Goal: Task Accomplishment & Management: Manage account settings

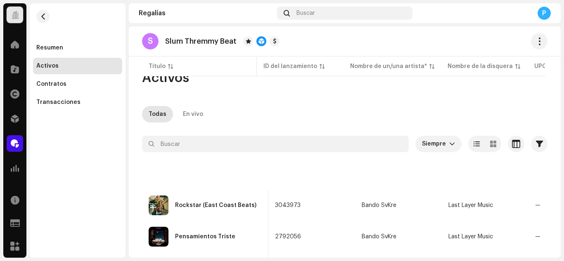
scroll to position [0, 321]
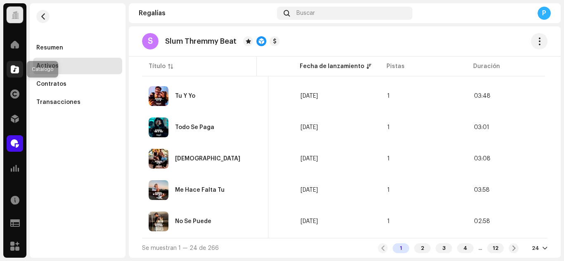
click at [9, 68] on div at bounding box center [15, 69] width 17 height 17
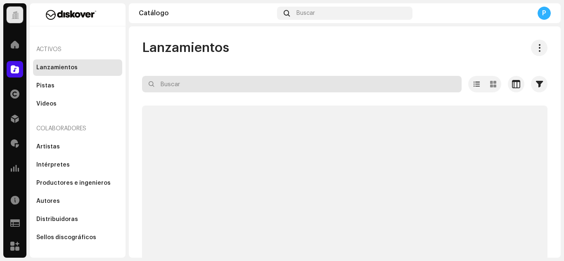
click at [229, 90] on input "text" at bounding box center [301, 84] width 319 height 17
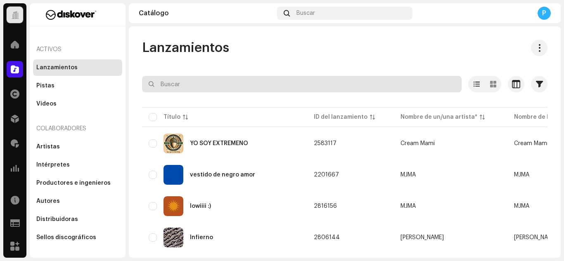
paste input "3044538"
type input "3044538"
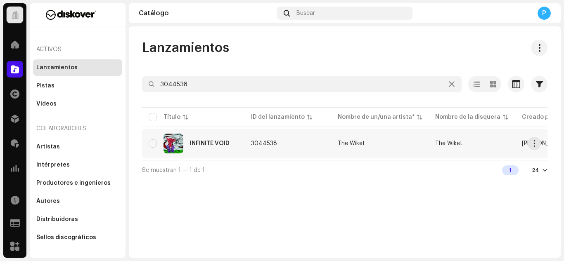
click at [211, 142] on div "INFINITE VOID" at bounding box center [210, 144] width 40 height 6
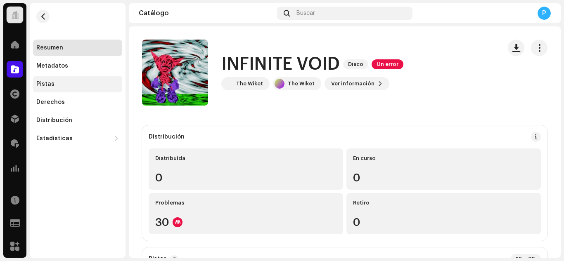
click at [54, 83] on div "Pistas" at bounding box center [77, 84] width 83 height 7
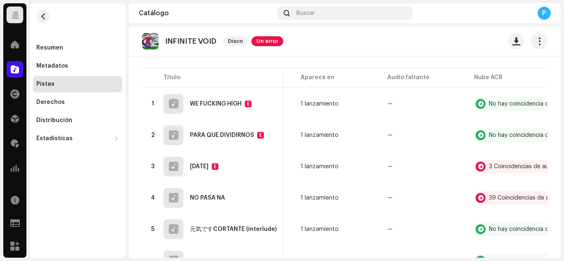
scroll to position [0, 378]
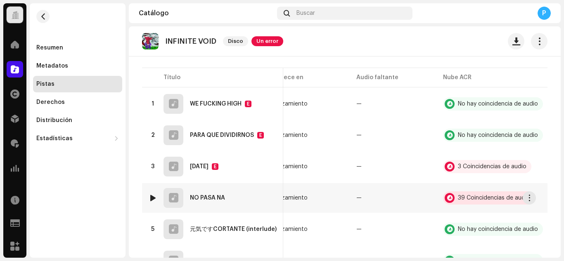
click at [458, 198] on div "39 Coincidencias de audio" at bounding box center [494, 198] width 72 height 6
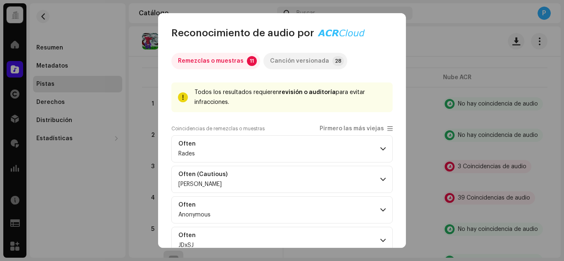
click at [275, 56] on div "Canción versionada" at bounding box center [299, 61] width 59 height 17
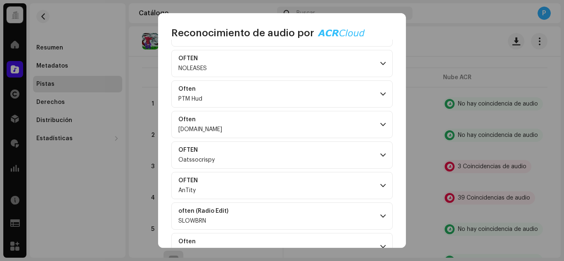
scroll to position [752, 0]
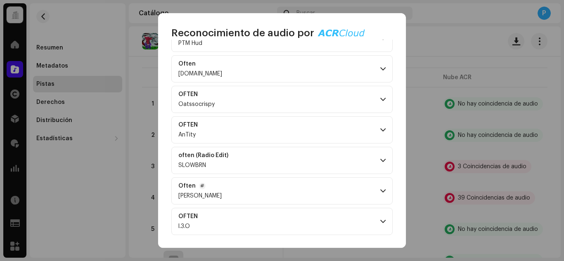
click at [347, 190] on p-accordion-header "Often Brandon Delgado" at bounding box center [281, 190] width 221 height 27
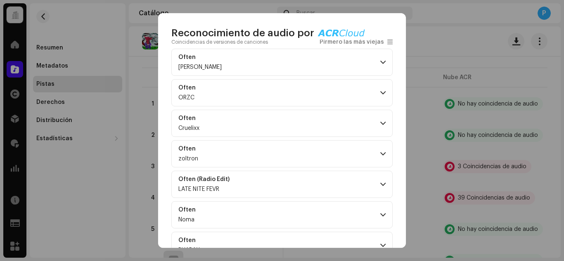
scroll to position [0, 0]
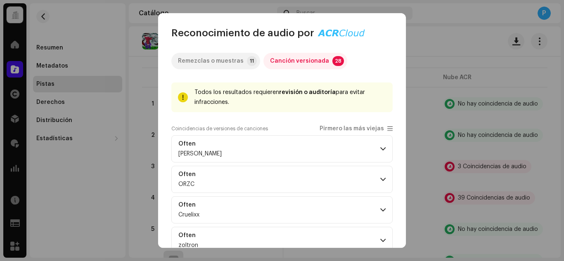
click at [227, 58] on div "Remezclas o muestras" at bounding box center [211, 61] width 66 height 17
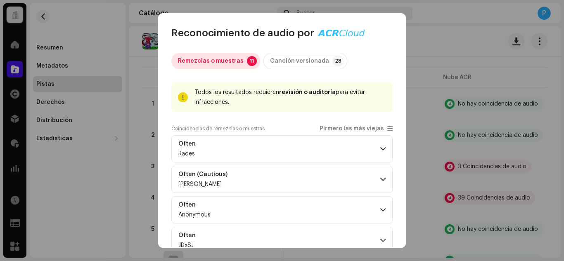
click at [220, 58] on div "Remezclas o muestras" at bounding box center [211, 61] width 66 height 17
click at [314, 69] on div "Canción versionada" at bounding box center [299, 61] width 59 height 17
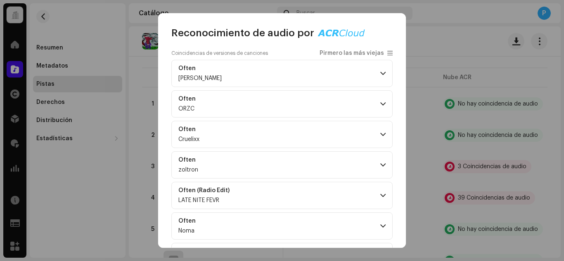
scroll to position [75, 0]
click at [292, 165] on p-accordion-header "Often zoltron" at bounding box center [281, 165] width 221 height 27
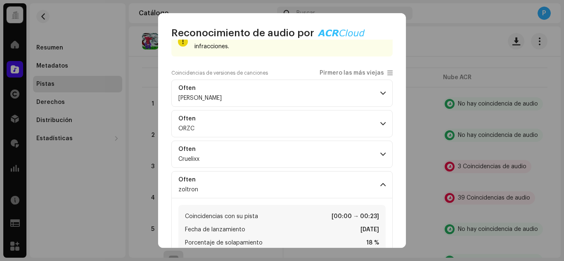
scroll to position [55, 0]
click at [234, 154] on p-accordion-header "Often Cruelixx" at bounding box center [281, 155] width 221 height 27
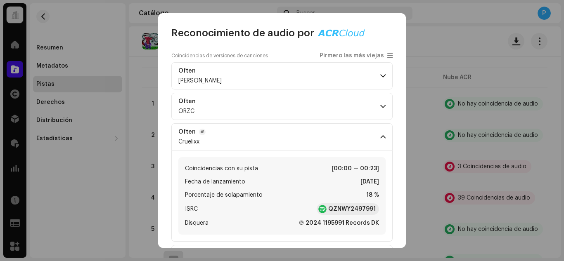
scroll to position [75, 0]
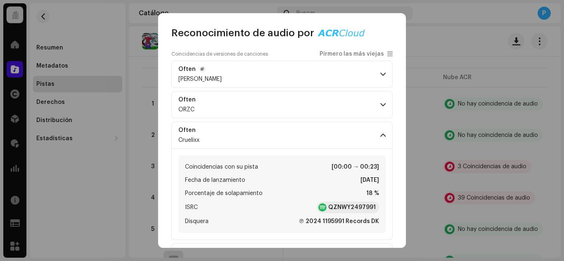
click at [302, 79] on p-accordion-header "Often Vincent Kuhl" at bounding box center [281, 74] width 221 height 27
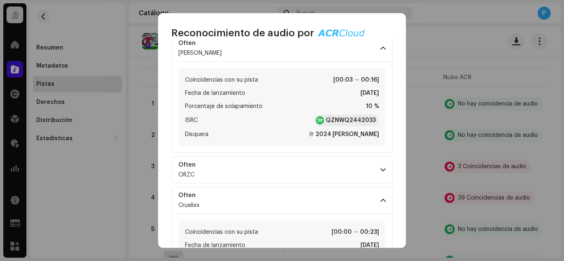
scroll to position [102, 0]
click at [263, 163] on p-accordion-header "Often ORZC" at bounding box center [281, 169] width 221 height 27
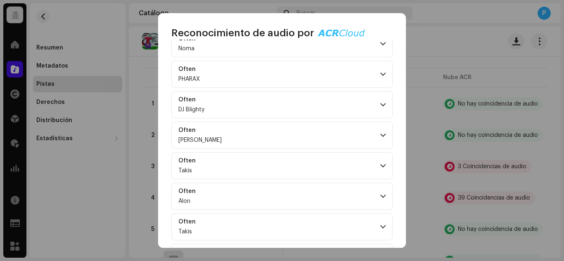
scroll to position [640, 0]
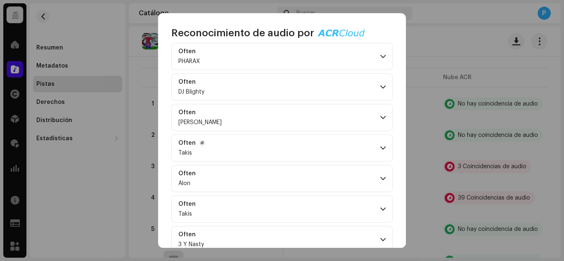
click at [267, 149] on p-accordion-header "Often Takis" at bounding box center [281, 148] width 221 height 27
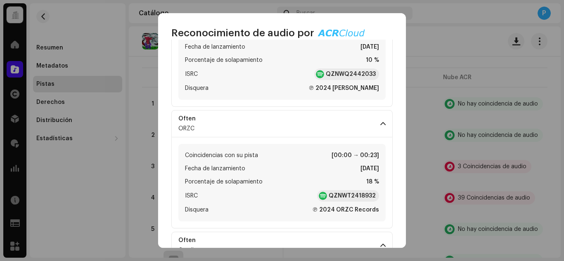
scroll to position [0, 0]
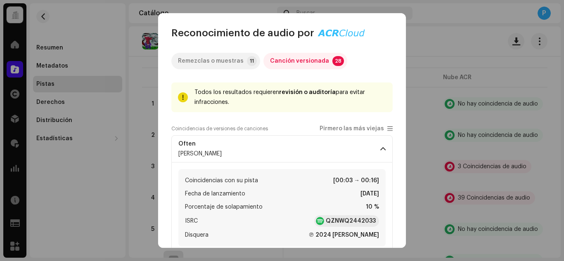
click at [219, 61] on div "Remezclas o muestras" at bounding box center [211, 61] width 66 height 17
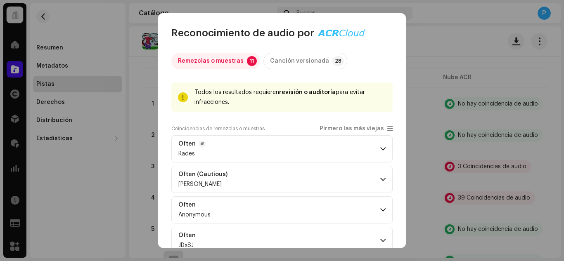
click at [259, 153] on p-accordion-header "Often Rades" at bounding box center [281, 148] width 221 height 27
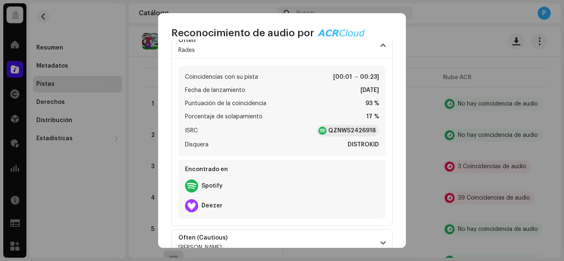
scroll to position [104, 0]
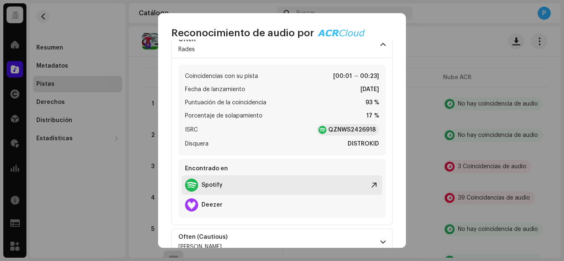
click at [209, 181] on div "Spotify" at bounding box center [204, 185] width 38 height 13
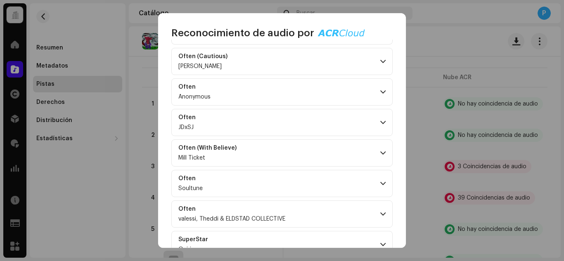
scroll to position [274, 0]
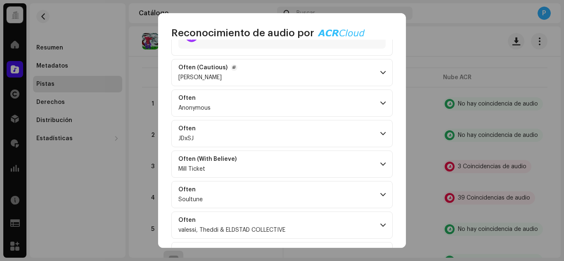
click at [248, 78] on p-accordion-header "Often (Cautious) RHONDA NUNN" at bounding box center [281, 72] width 221 height 27
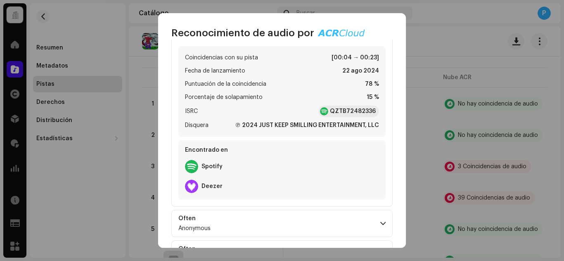
scroll to position [321, 0]
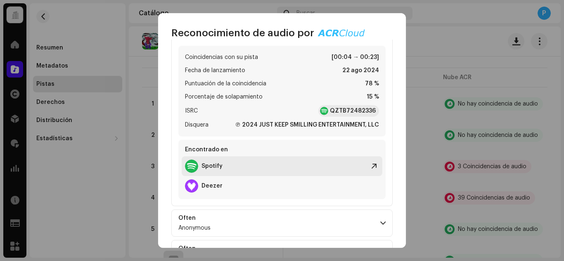
click at [211, 168] on strong "Spotify" at bounding box center [211, 166] width 21 height 7
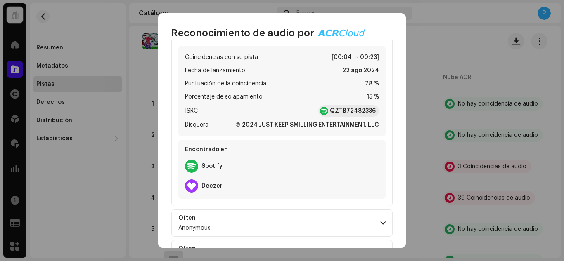
scroll to position [390, 0]
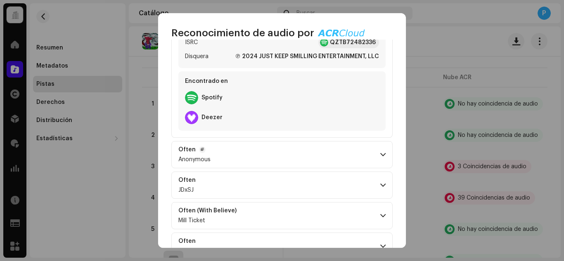
click at [231, 155] on p-accordion-header "Often Anonymous" at bounding box center [281, 154] width 221 height 27
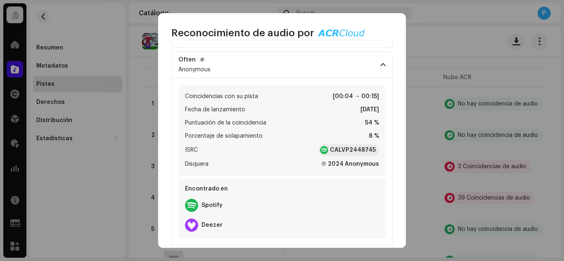
scroll to position [481, 0]
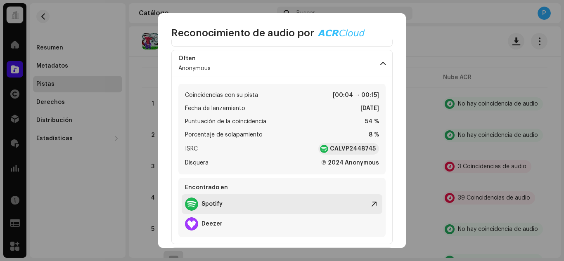
click at [210, 203] on strong "Spotify" at bounding box center [211, 204] width 21 height 7
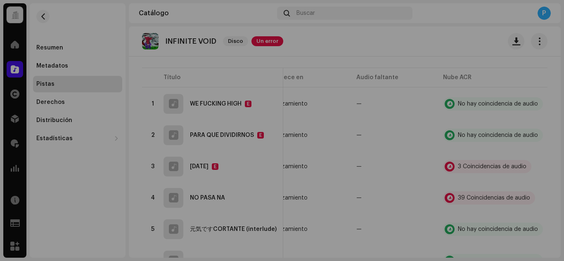
click at [133, 66] on div "Reconocimiento de audio por Remezclas o muestras 11 Canción versionada 28 Todos…" at bounding box center [282, 130] width 564 height 261
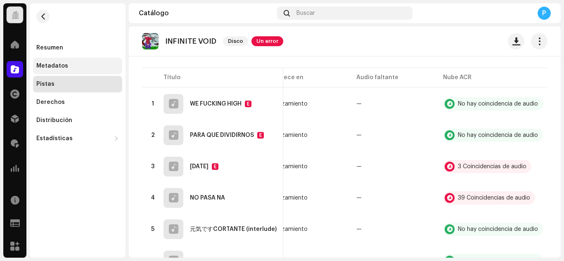
click at [50, 67] on div "Metadatos" at bounding box center [52, 66] width 32 height 7
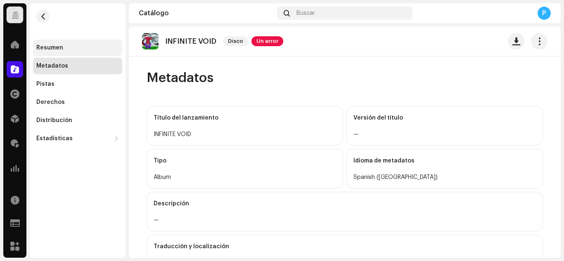
click at [79, 50] on div "Resumen" at bounding box center [77, 48] width 83 height 7
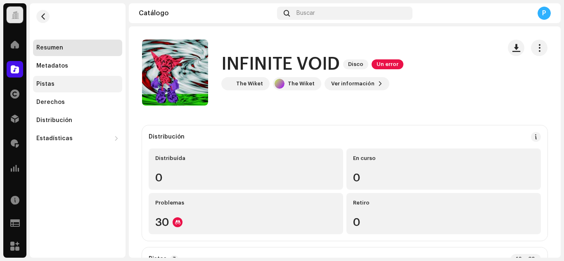
click at [54, 85] on div "Pistas" at bounding box center [77, 84] width 83 height 7
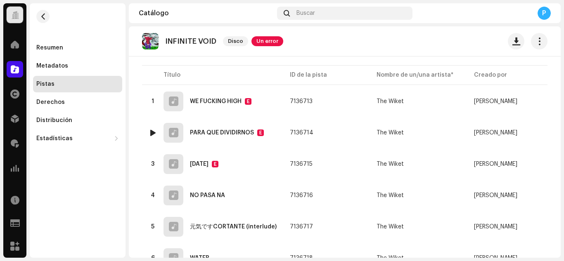
scroll to position [73, 0]
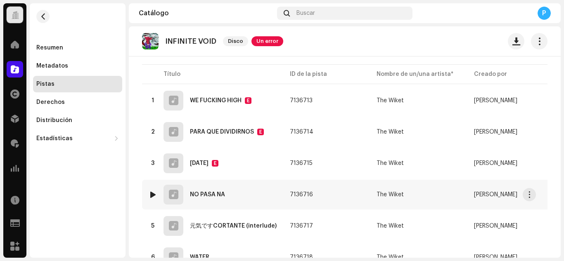
click at [152, 193] on div at bounding box center [153, 194] width 6 height 7
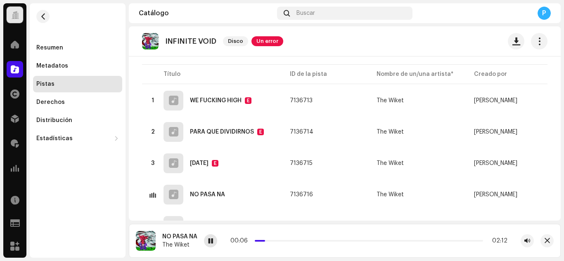
click at [210, 241] on span at bounding box center [210, 241] width 5 height 7
click at [13, 68] on span at bounding box center [15, 69] width 8 height 7
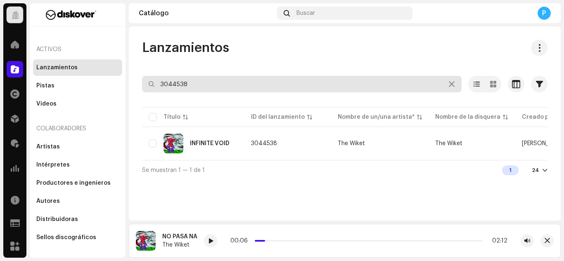
click at [241, 85] on input "3044538" at bounding box center [301, 84] width 319 height 17
paste input "401"
type input "3044401"
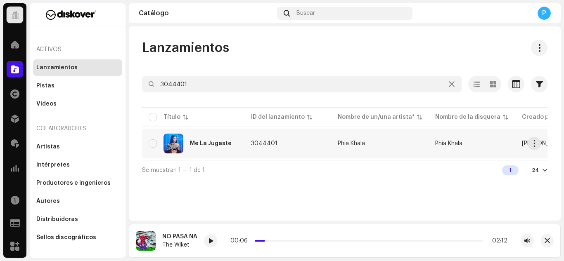
click at [230, 145] on div "Me La Jugaste" at bounding box center [193, 144] width 89 height 20
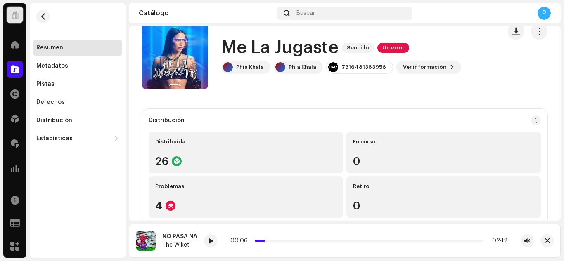
scroll to position [16, 0]
click at [85, 84] on div "Pistas" at bounding box center [77, 84] width 83 height 7
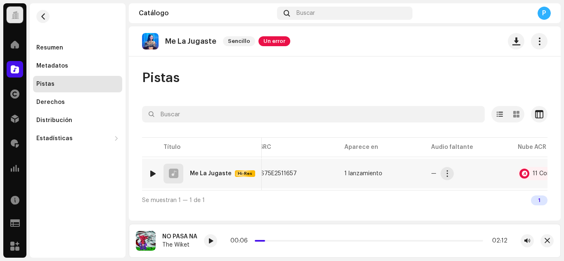
scroll to position [0, 339]
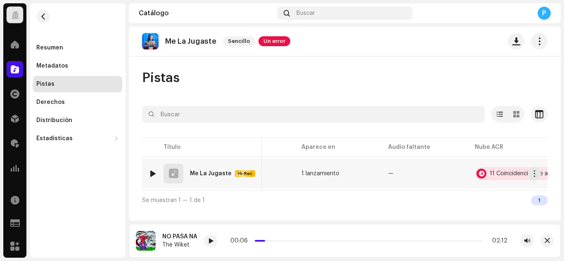
click at [489, 175] on div "11 Coincidencias de audio" at bounding box center [524, 174] width 70 height 6
click at [434, 69] on div "Reconocimiento de audio por Remezclas o muestras 9 Canción versionada 2 Todos l…" at bounding box center [282, 130] width 564 height 261
click at [546, 44] on button "button" at bounding box center [539, 41] width 17 height 17
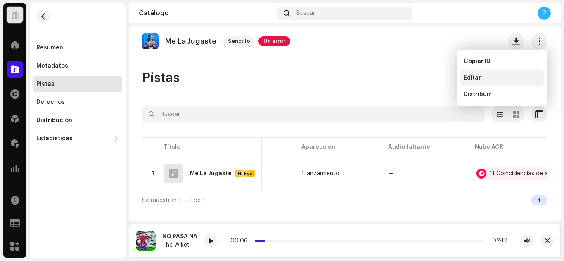
click at [486, 75] on div "Editar" at bounding box center [501, 78] width 77 height 7
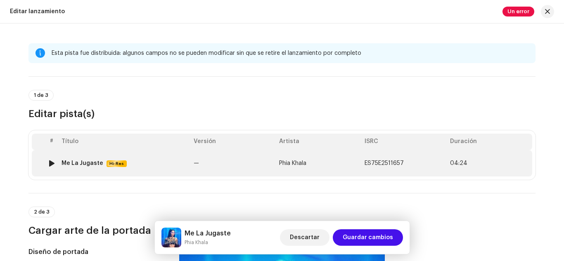
click at [245, 167] on td "—" at bounding box center [232, 163] width 85 height 26
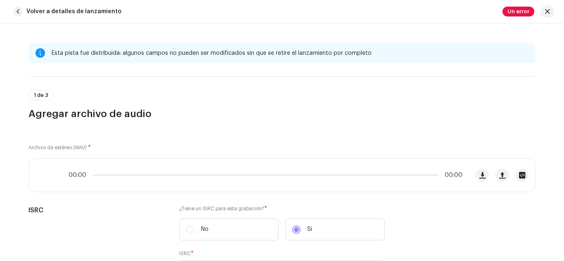
scroll to position [3, 0]
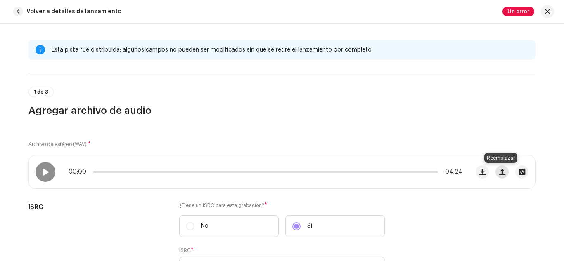
click at [496, 177] on button "button" at bounding box center [501, 171] width 13 height 13
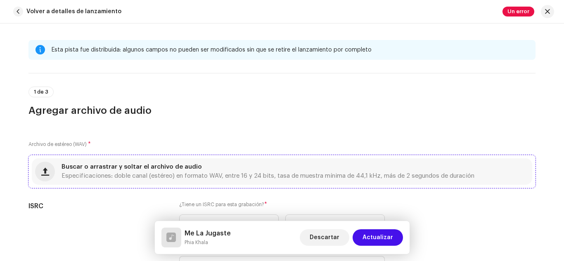
click at [359, 171] on div "Buscar o arrastrar y soltar el archivo de audio Especificaciones: doble canal (…" at bounding box center [267, 171] width 413 height 15
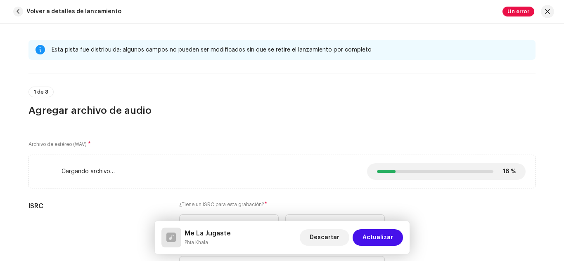
click at [318, 114] on h3 "Agregar archivo de audio" at bounding box center [281, 110] width 507 height 13
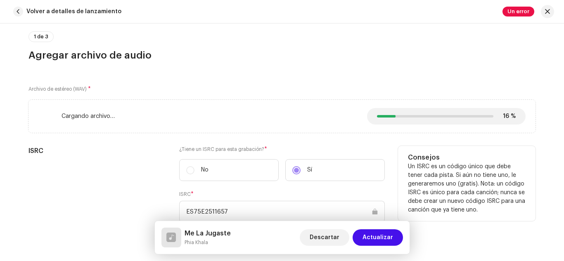
scroll to position [52, 0]
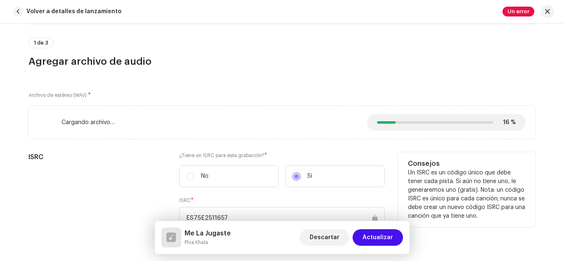
click at [45, 172] on div "ISRC" at bounding box center [96, 205] width 137 height 106
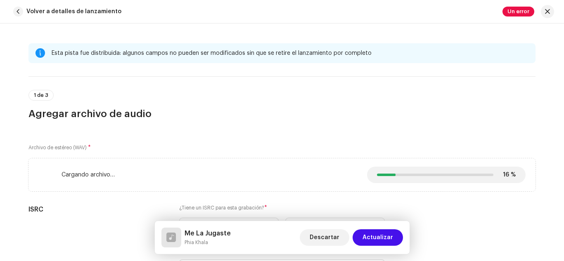
scroll to position [14, 0]
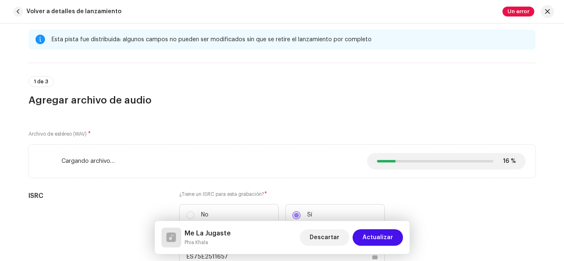
click at [205, 157] on div "Cargando archivo… 16% 16 % Cancelar" at bounding box center [281, 161] width 487 height 17
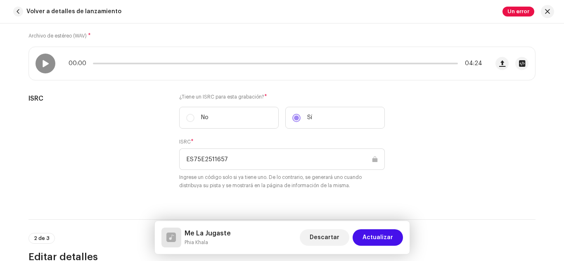
scroll to position [113, 0]
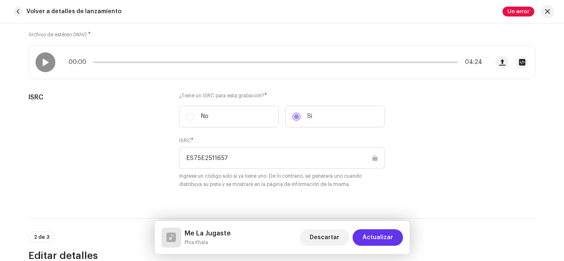
click at [369, 233] on span "Actualizar" at bounding box center [377, 237] width 31 height 17
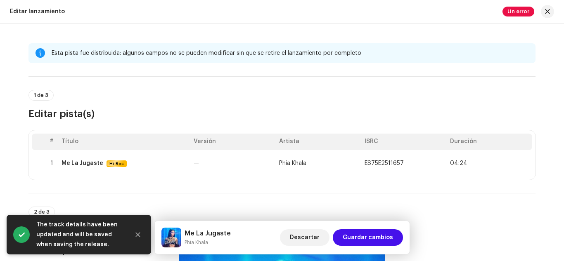
click at [369, 233] on span "Guardar cambios" at bounding box center [367, 237] width 50 height 17
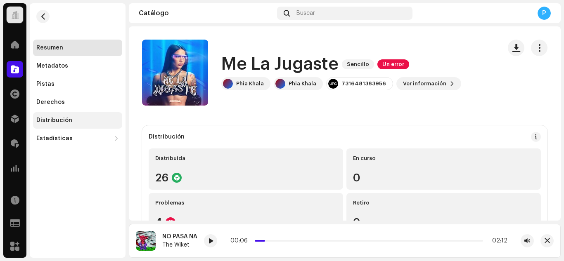
click at [73, 120] on div "Distribución" at bounding box center [77, 120] width 83 height 7
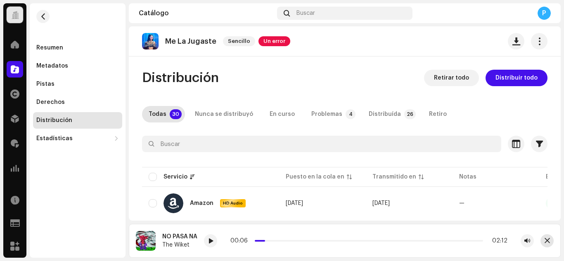
click at [548, 241] on span "button" at bounding box center [546, 241] width 5 height 7
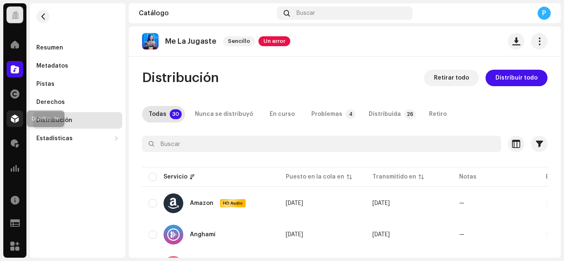
click at [15, 120] on span at bounding box center [15, 119] width 8 height 7
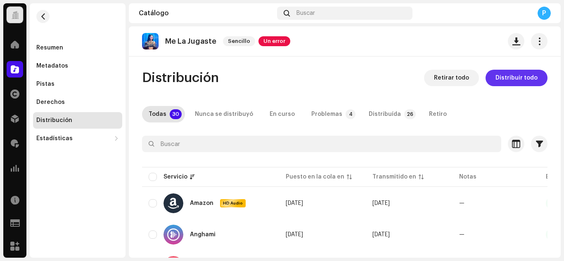
click at [522, 74] on span "Distribuir todo" at bounding box center [516, 78] width 42 height 17
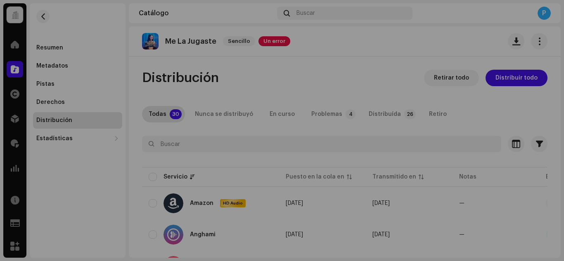
click at [66, 83] on div "Errores de distribución Seleccionó servicios con un estado de lanzamiento pendi…" at bounding box center [282, 130] width 564 height 261
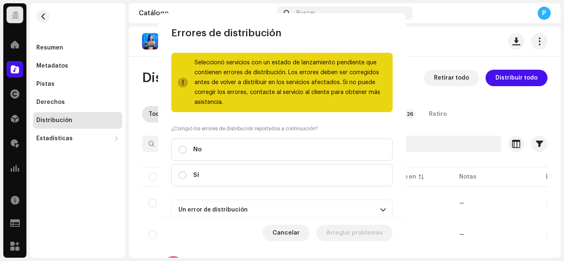
click at [66, 83] on div "Pistas" at bounding box center [77, 84] width 83 height 7
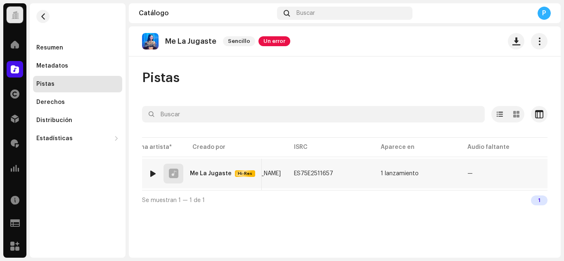
scroll to position [0, 323]
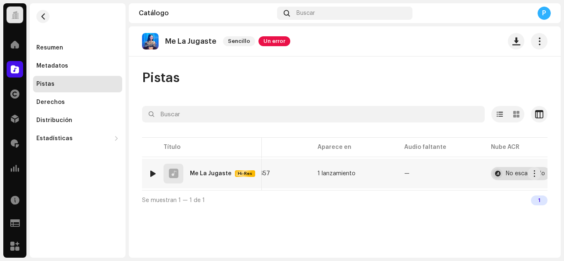
click at [505, 175] on div "No escaneado" at bounding box center [524, 174] width 39 height 6
click at [43, 14] on span "button" at bounding box center [43, 16] width 6 height 7
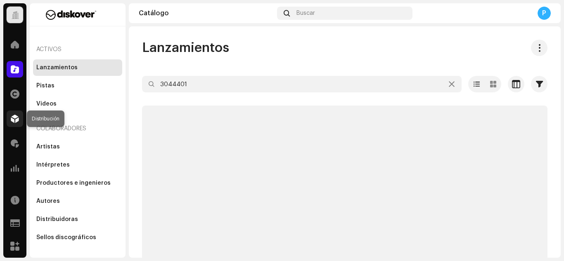
click at [17, 118] on span at bounding box center [15, 119] width 8 height 7
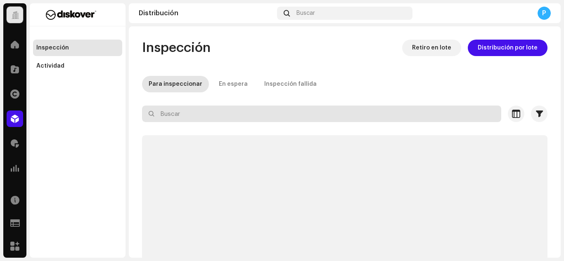
click at [183, 119] on input "text" at bounding box center [321, 114] width 359 height 17
click at [191, 117] on input "text" at bounding box center [321, 114] width 359 height 17
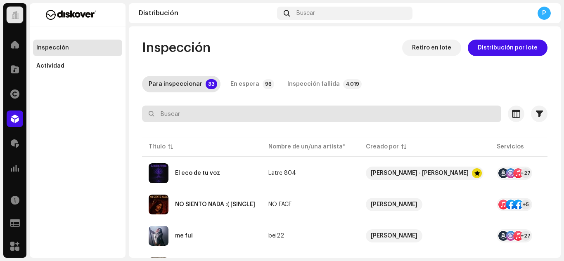
paste input "Poco A Poco"
type input "Poco A Poco"
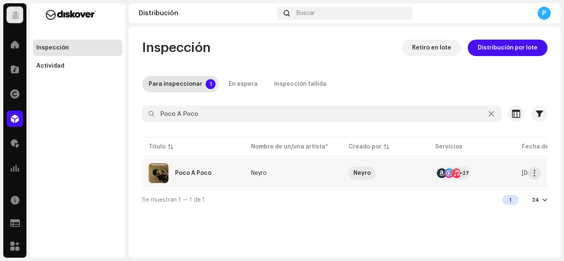
click at [180, 176] on div "Poco A Poco" at bounding box center [193, 173] width 89 height 20
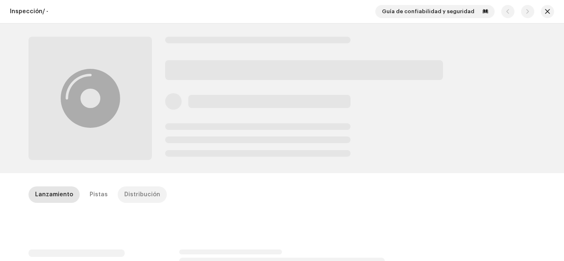
click at [126, 194] on div "Distribución" at bounding box center [142, 195] width 36 height 17
click at [62, 194] on div "Lanzamiento" at bounding box center [54, 195] width 38 height 17
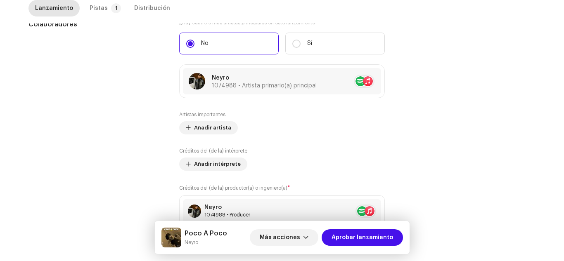
scroll to position [487, 0]
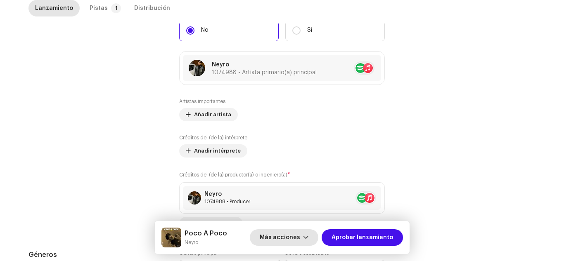
click at [306, 236] on button "Más acciones" at bounding box center [284, 237] width 68 height 17
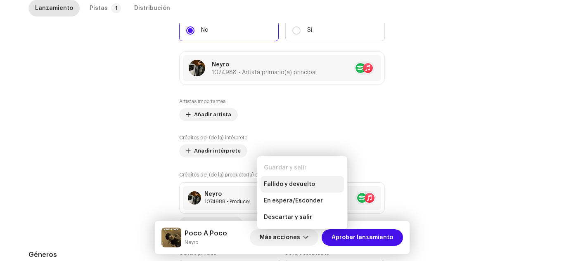
click at [290, 184] on span "Fallido y devuelto" at bounding box center [289, 184] width 51 height 7
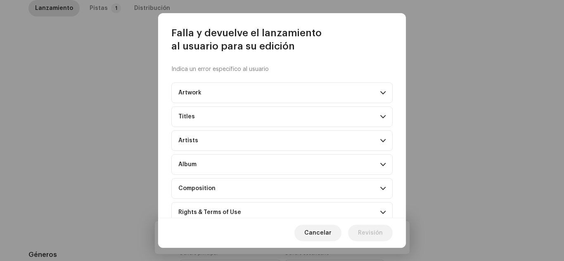
scroll to position [87, 0]
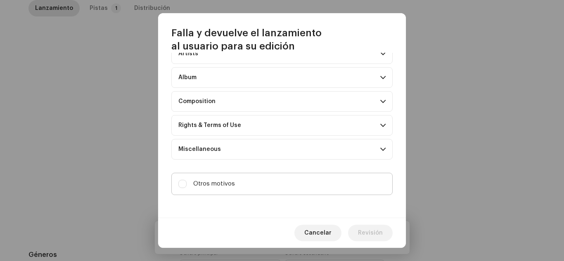
click at [266, 183] on label "Otros motivos" at bounding box center [281, 184] width 221 height 22
click at [187, 183] on input "Otros motivos" at bounding box center [182, 184] width 8 height 8
checkbox input "true"
click at [229, 208] on textarea at bounding box center [281, 217] width 221 height 30
type textarea "Cambio de Fecha."
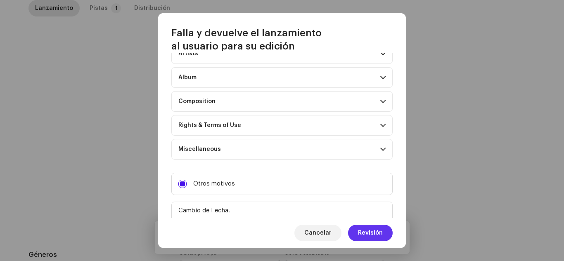
click at [374, 227] on span "Revisión" at bounding box center [370, 233] width 25 height 17
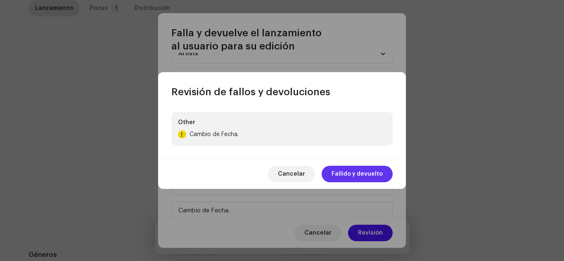
click at [337, 168] on span "Fallido y devuelto" at bounding box center [356, 174] width 51 height 17
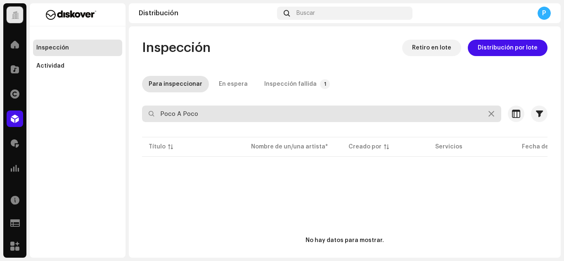
click at [221, 113] on input "Poco A Poco" at bounding box center [321, 114] width 359 height 17
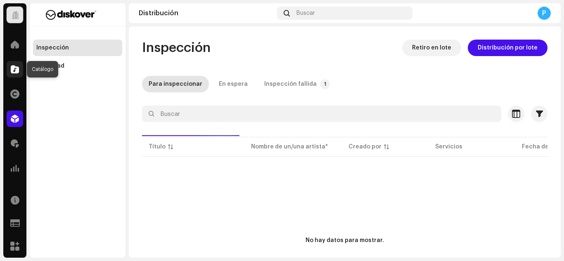
click at [9, 73] on div at bounding box center [15, 69] width 17 height 17
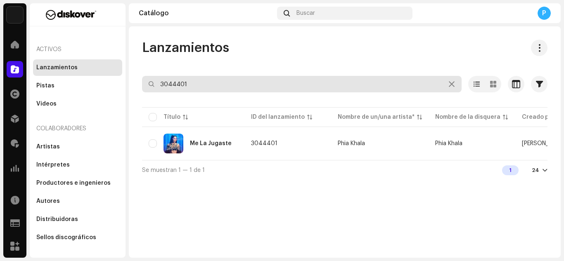
click at [201, 78] on input "3044401" at bounding box center [301, 84] width 319 height 17
paste input "6882"
type input "3046882"
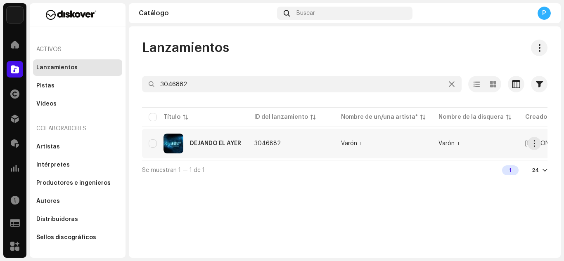
click at [207, 144] on div "DEJANDO EL AYER" at bounding box center [215, 144] width 51 height 6
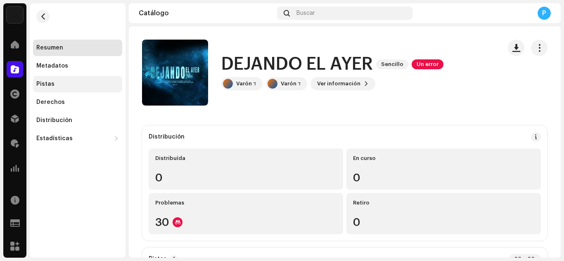
click at [63, 79] on div "Pistas" at bounding box center [77, 84] width 89 height 17
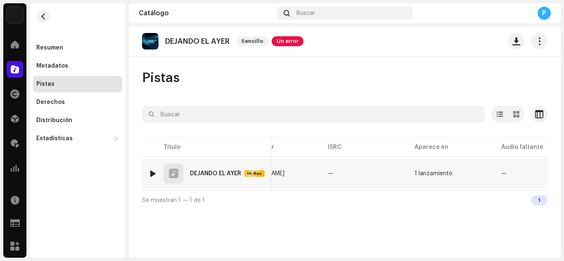
scroll to position [0, 346]
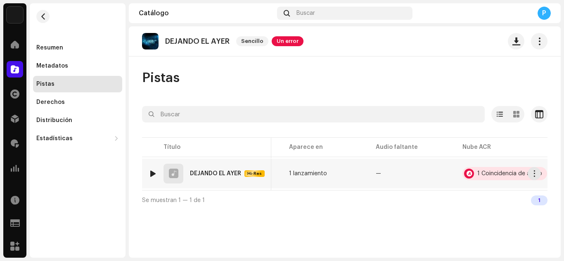
click at [484, 171] on div "1 Coincidencia de audio" at bounding box center [509, 174] width 65 height 6
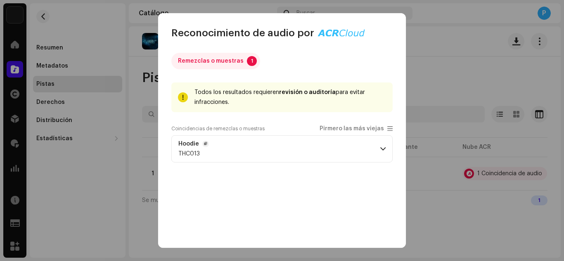
click at [304, 147] on p-accordion-header "Hoodie THC013" at bounding box center [281, 148] width 221 height 27
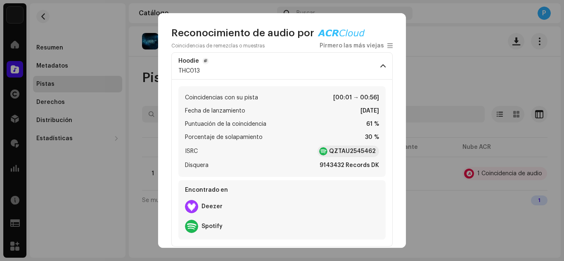
scroll to position [94, 0]
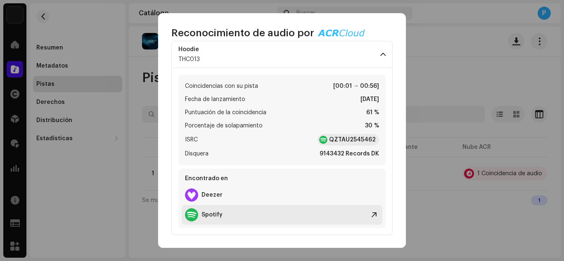
click at [236, 213] on div "Spotify" at bounding box center [282, 215] width 201 height 20
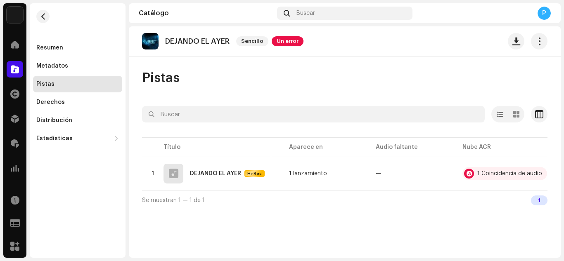
click at [134, 156] on div "Reconocimiento de audio por Remezclas o muestras 1 Todos los resultados requier…" at bounding box center [282, 130] width 564 height 261
click at [155, 172] on div at bounding box center [153, 173] width 6 height 7
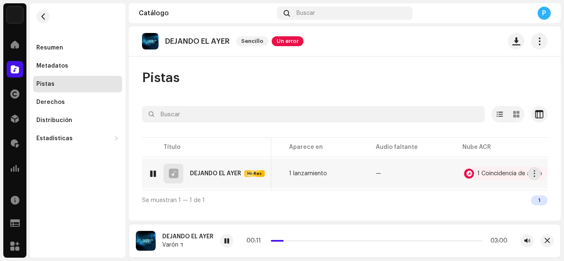
click at [155, 172] on div at bounding box center [153, 173] width 6 height 7
click at [228, 243] on span at bounding box center [226, 241] width 5 height 7
click at [13, 68] on span at bounding box center [15, 69] width 8 height 7
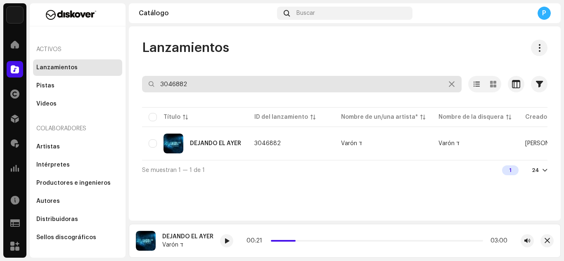
click at [198, 86] on input "3046882" at bounding box center [301, 84] width 319 height 17
paste input "4538"
type input "3044538"
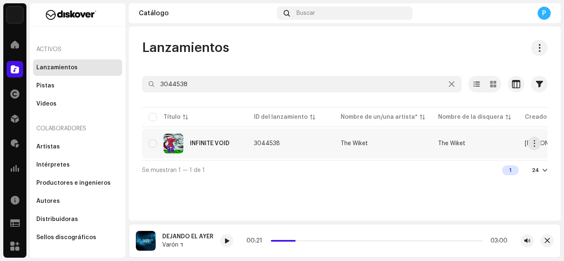
click at [207, 146] on div "INFINITE VOID" at bounding box center [210, 144] width 40 height 6
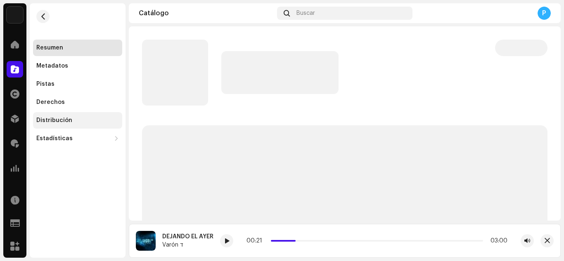
click at [64, 120] on div "Distribución" at bounding box center [54, 120] width 36 height 7
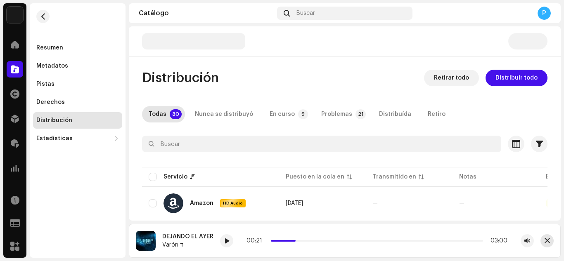
click at [545, 242] on span "button" at bounding box center [546, 241] width 5 height 7
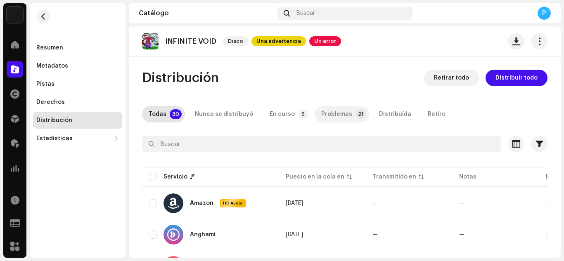
click at [321, 109] on div "Problemas" at bounding box center [336, 114] width 31 height 17
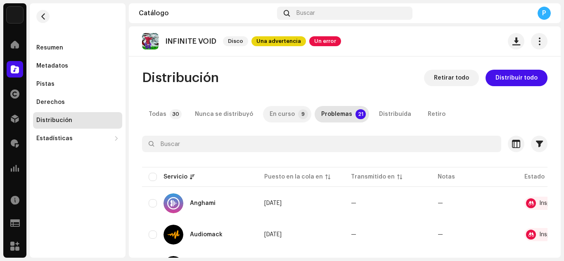
click at [287, 111] on div "En curso" at bounding box center [281, 114] width 25 height 17
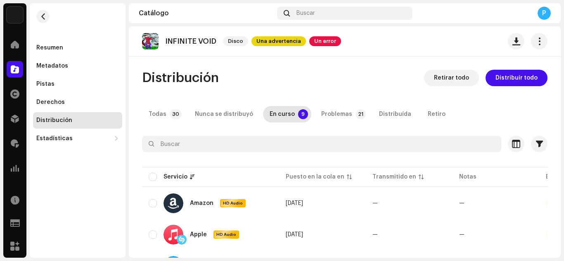
click at [500, 80] on span "Distribuir todo" at bounding box center [516, 78] width 42 height 17
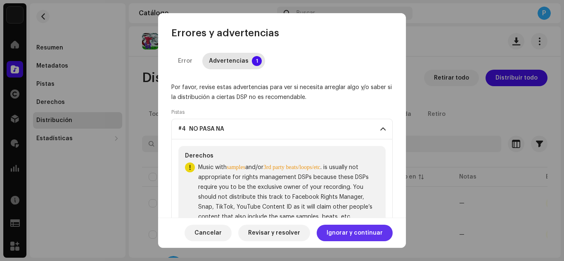
click at [335, 225] on span "Ignorar y continuar" at bounding box center [354, 233] width 56 height 17
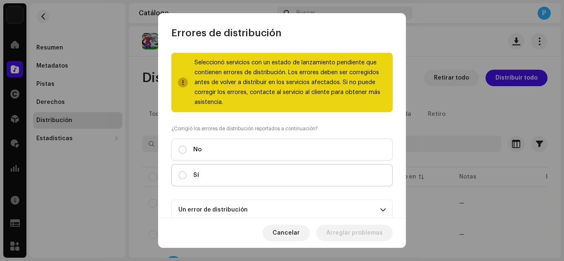
click at [320, 169] on label "Sí" at bounding box center [281, 175] width 221 height 22
click at [187, 171] on input "Sí" at bounding box center [182, 175] width 8 height 8
radio input "true"
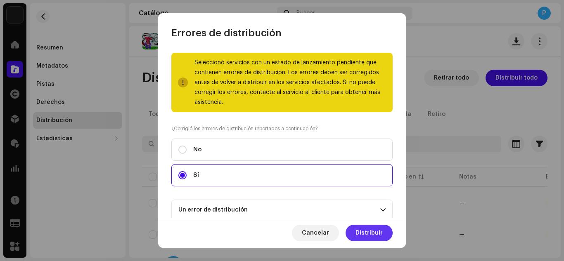
click at [357, 227] on button "Distribuir" at bounding box center [368, 233] width 47 height 17
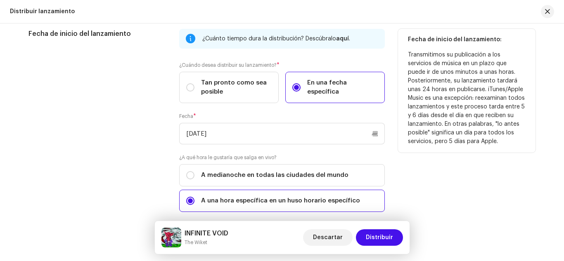
scroll to position [763, 0]
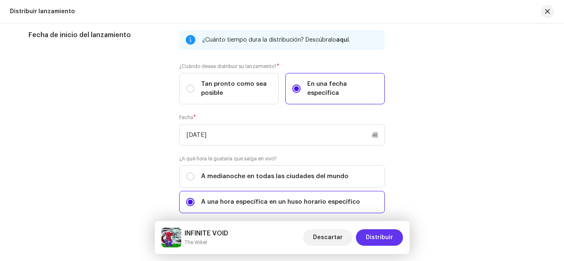
click at [388, 235] on span "Distribuir" at bounding box center [379, 237] width 27 height 17
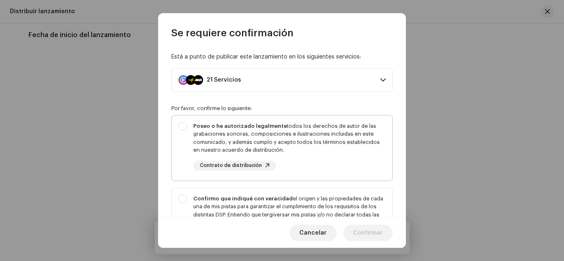
click at [340, 158] on div "Poseo o he autorizado legalmente todos los derechos de autor de las grabaciones…" at bounding box center [289, 146] width 192 height 49
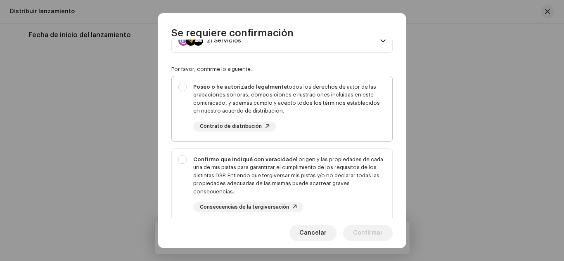
scroll to position [41, 0]
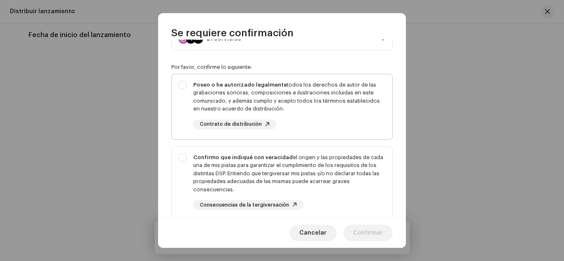
click at [323, 117] on div "Poseo o he autorizado legalmente todos los derechos de autor de las grabaciones…" at bounding box center [289, 105] width 192 height 49
checkbox input "true"
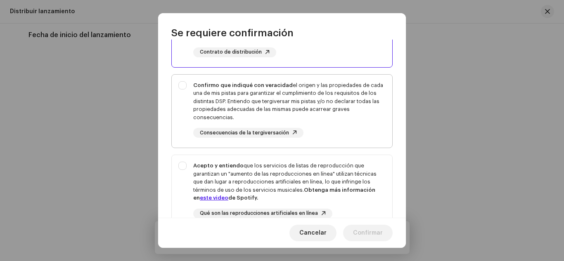
click at [319, 105] on div "Confirmo que indiqué con veracidad el origen y las propiedades de cada una de m…" at bounding box center [289, 101] width 192 height 40
checkbox input "true"
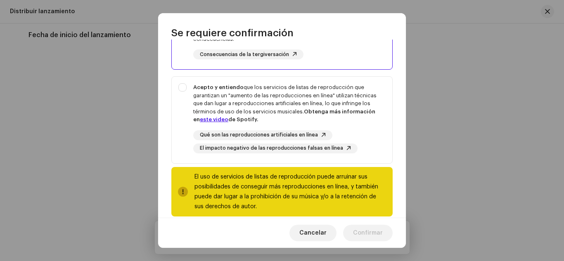
scroll to position [192, 0]
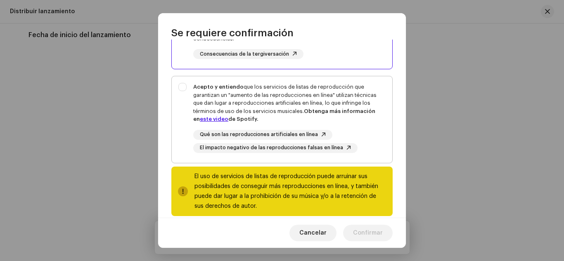
click at [297, 95] on div "Acepto y entiendo que los servicios de listas de reproducción que garantizan un…" at bounding box center [289, 103] width 192 height 40
checkbox input "true"
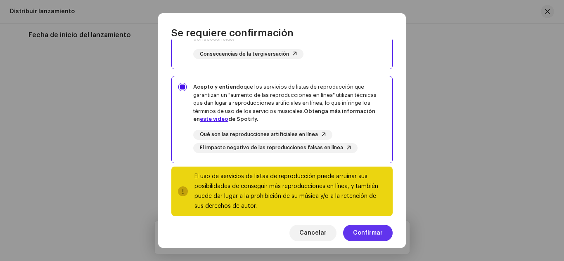
click at [362, 229] on span "Confirmar" at bounding box center [368, 233] width 30 height 17
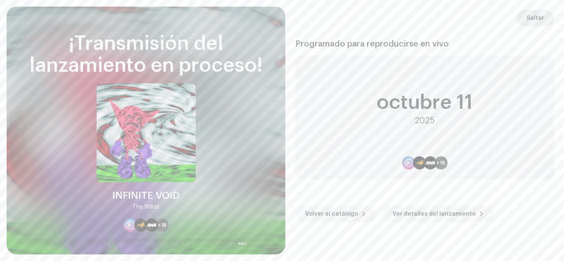
click at [530, 24] on span "Saltar" at bounding box center [535, 18] width 18 height 17
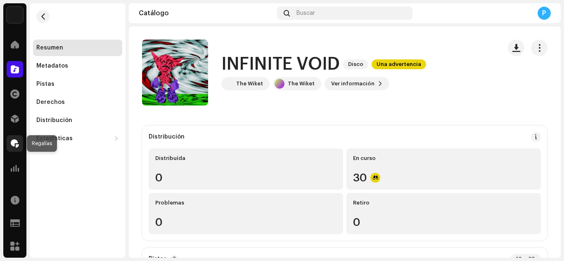
click at [20, 148] on div at bounding box center [15, 143] width 17 height 17
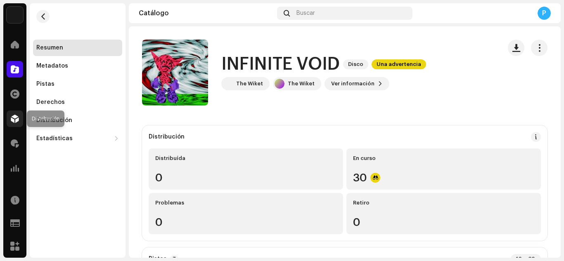
click at [15, 119] on span at bounding box center [15, 119] width 8 height 7
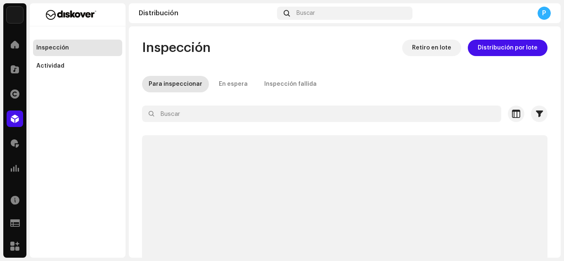
click at [17, 120] on span at bounding box center [15, 119] width 8 height 7
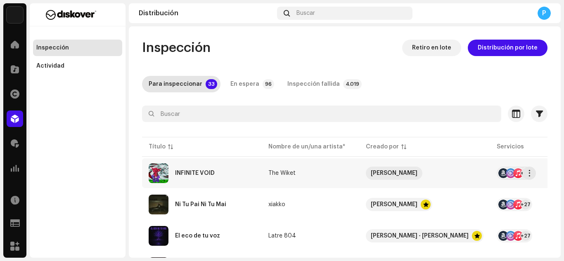
click at [217, 176] on div "INFINITE VOID" at bounding box center [202, 173] width 106 height 20
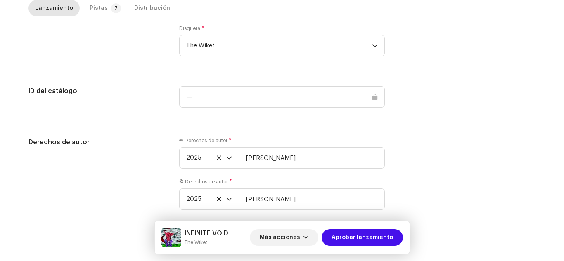
scroll to position [836, 0]
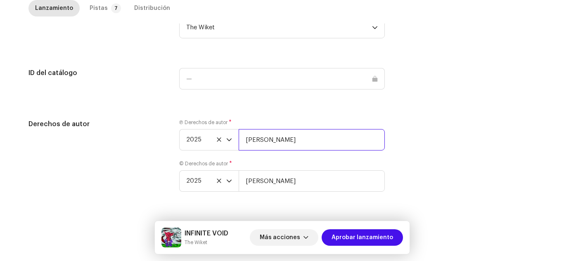
click at [296, 142] on input "Wilmer Cruz" at bounding box center [312, 139] width 146 height 21
paste input "| Distributed by Diskover Co."
type input "Wilmer Cruz | Distributed by Diskover Co."
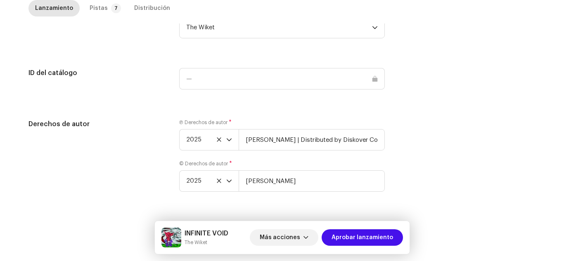
click at [312, 170] on div "© Derechos de autor * 2025 Wilmer Cruz" at bounding box center [281, 176] width 205 height 31
click at [307, 178] on input "Wilmer Cruz" at bounding box center [312, 180] width 146 height 21
paste input "| Distributed by Diskover Co."
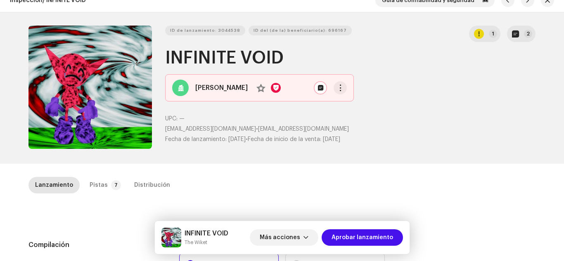
scroll to position [11, 0]
type input "Wilmer Cruz | Distributed by Diskover Co."
click at [513, 38] on button "2" at bounding box center [521, 34] width 28 height 17
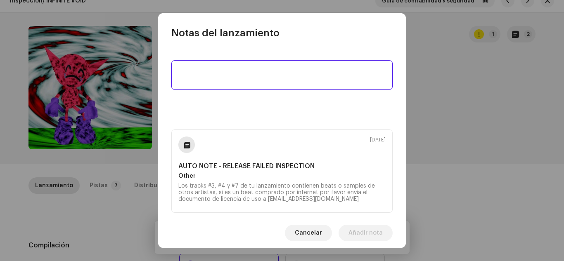
scroll to position [0, 0]
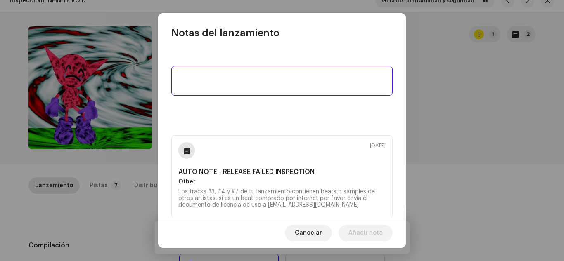
click at [307, 87] on textarea at bounding box center [281, 81] width 221 height 30
type textarea "Samples. No UGC."
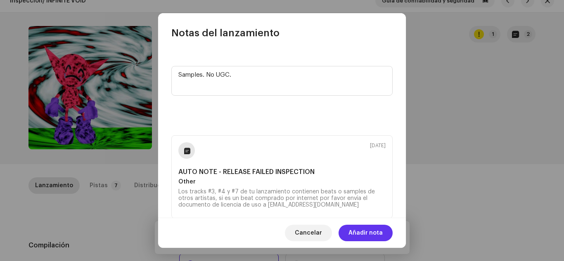
click at [353, 228] on span "Añadir nota" at bounding box center [365, 233] width 34 height 17
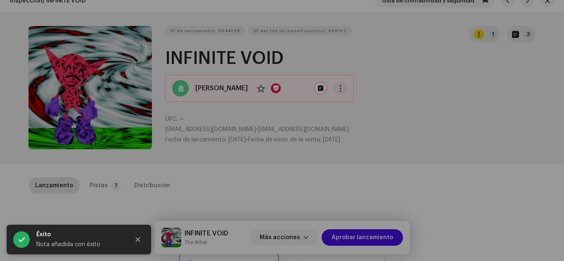
click at [133, 187] on div "Notas del lanzamiento 9 oct 2025 Samples. No UGC. 7 oct 2025 AUTO NOTE - RELEAS…" at bounding box center [282, 130] width 564 height 261
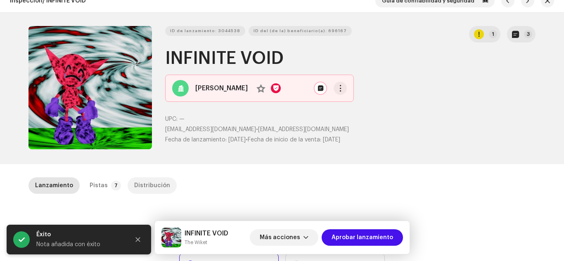
click at [139, 184] on div "Distribución" at bounding box center [152, 185] width 36 height 17
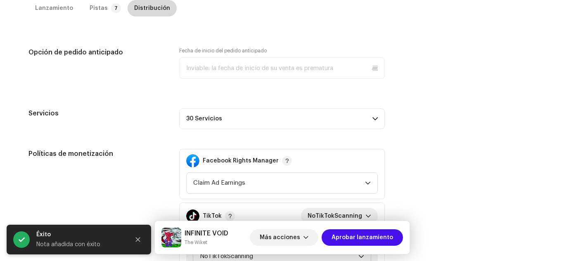
scroll to position [515, 0]
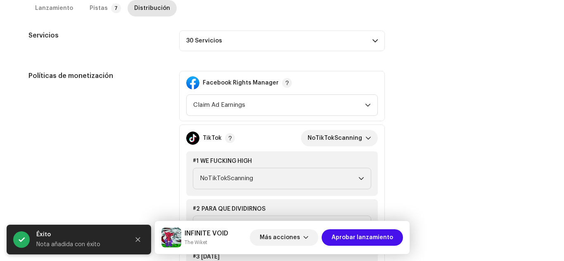
click at [312, 36] on p-accordion-header "30 Servicios" at bounding box center [281, 41] width 205 height 21
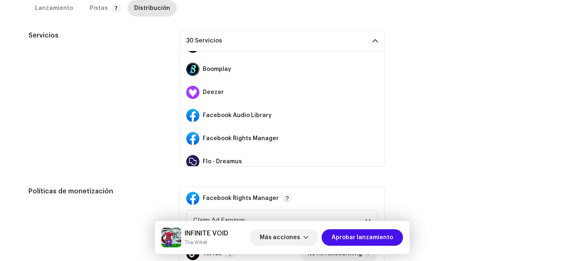
scroll to position [111, 0]
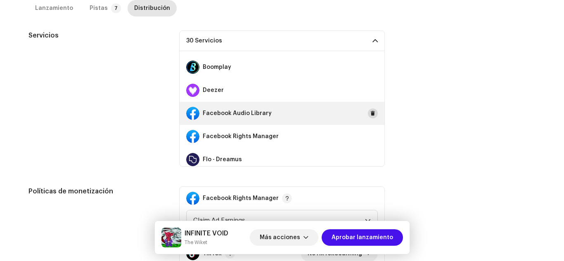
click at [370, 112] on span at bounding box center [372, 113] width 5 height 7
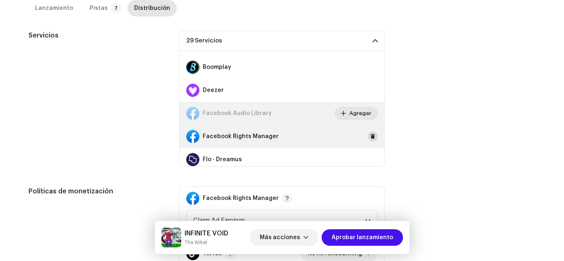
click at [368, 132] on button at bounding box center [373, 137] width 10 height 10
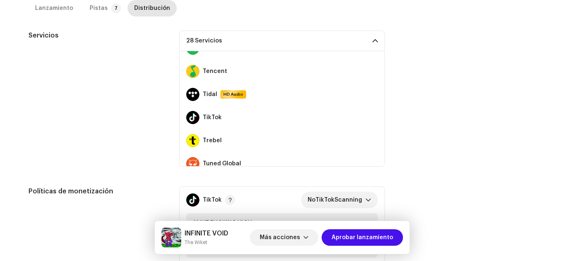
scroll to position [523, 0]
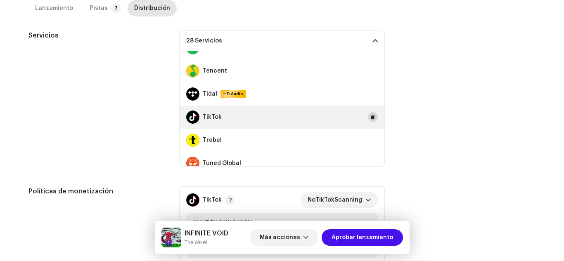
click at [368, 115] on button at bounding box center [373, 117] width 10 height 10
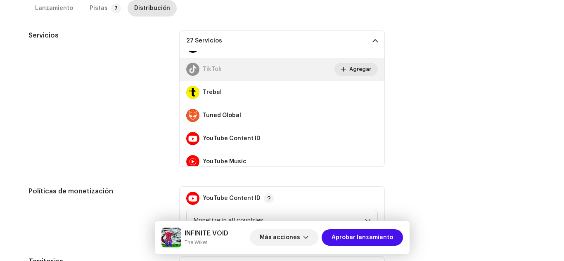
scroll to position [578, 0]
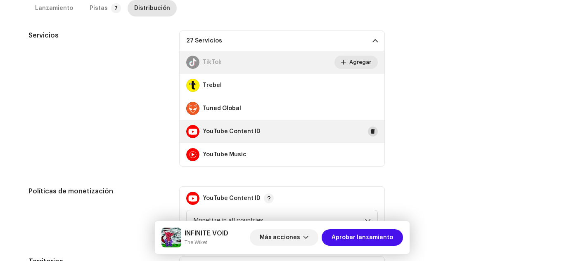
click at [368, 128] on button at bounding box center [373, 132] width 10 height 10
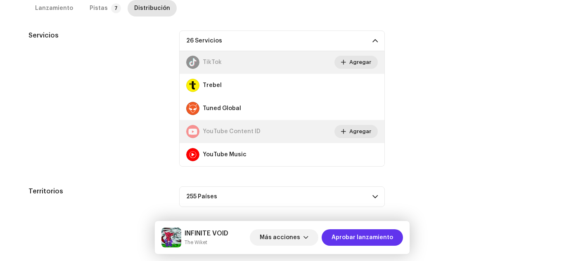
click at [381, 241] on span "Aprobar lanzamiento" at bounding box center [361, 237] width 61 height 17
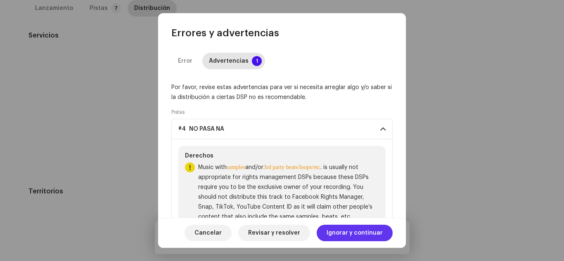
click at [376, 236] on span "Ignorar y continuar" at bounding box center [354, 233] width 56 height 17
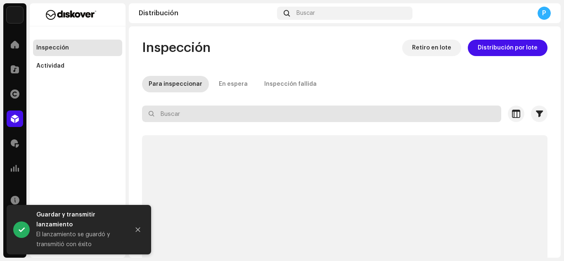
click at [169, 120] on input "text" at bounding box center [321, 114] width 359 height 17
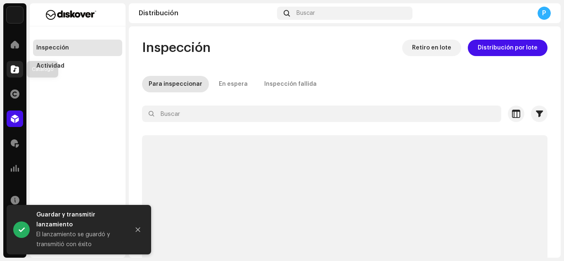
click at [15, 73] on span at bounding box center [15, 69] width 8 height 7
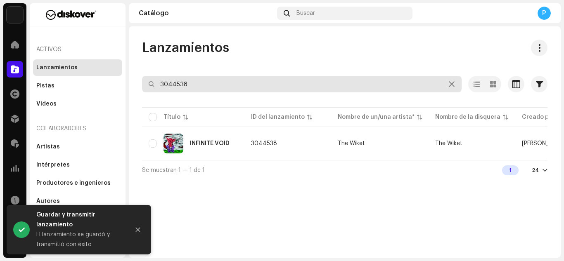
click at [195, 88] on input "3044538" at bounding box center [301, 84] width 319 height 17
paste input "401"
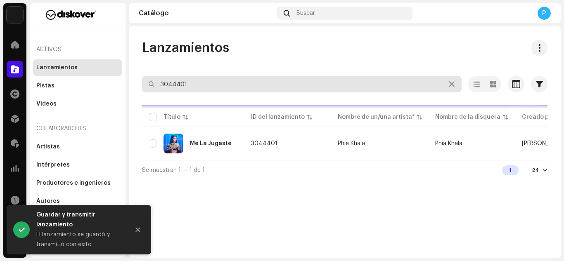
type input "3044401"
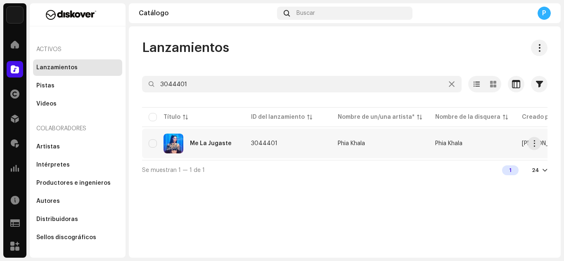
click at [203, 143] on div "Me La Jugaste" at bounding box center [211, 144] width 42 height 6
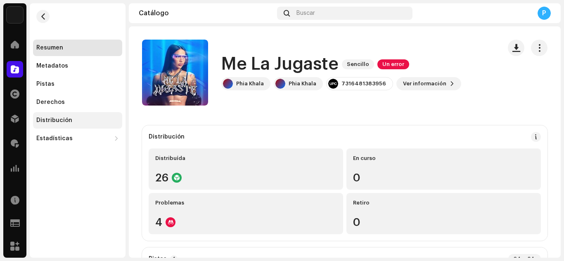
click at [89, 120] on div "Distribución" at bounding box center [77, 120] width 83 height 7
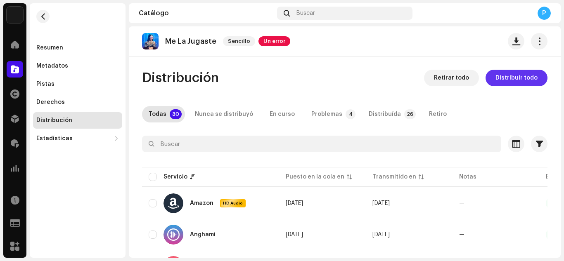
click at [502, 78] on span "Distribuir todo" at bounding box center [516, 78] width 42 height 17
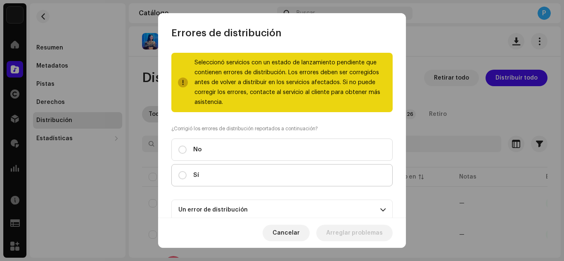
click at [379, 173] on label "Sí" at bounding box center [281, 175] width 221 height 22
click at [187, 173] on input "Sí" at bounding box center [182, 175] width 8 height 8
radio input "true"
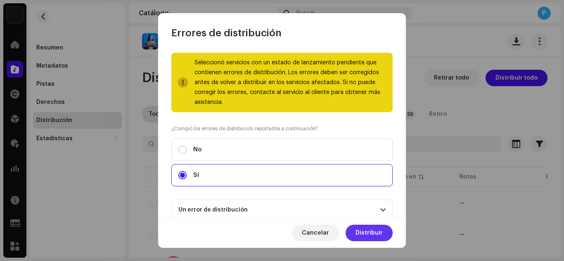
click at [359, 239] on span "Distribuir" at bounding box center [368, 233] width 27 height 17
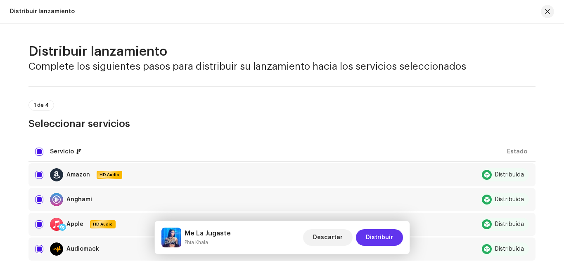
click at [371, 236] on span "Distribuir" at bounding box center [379, 237] width 27 height 17
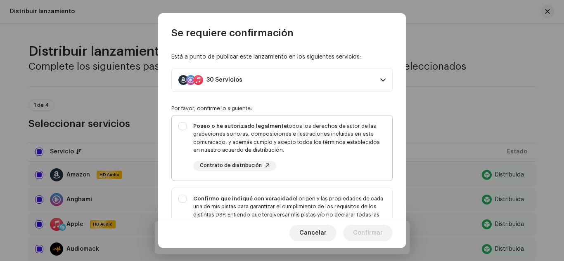
click at [319, 155] on div "Poseo o he autorizado legalmente todos los derechos de autor de las grabaciones…" at bounding box center [289, 146] width 192 height 49
checkbox input "true"
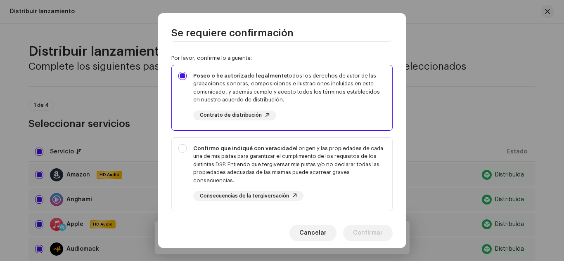
scroll to position [51, 0]
drag, startPoint x: 319, startPoint y: 154, endPoint x: 283, endPoint y: 167, distance: 38.0
click at [283, 167] on div "Confirmo que indiqué con veracidad el origen y las propiedades de cada una de m…" at bounding box center [289, 164] width 192 height 40
checkbox input "true"
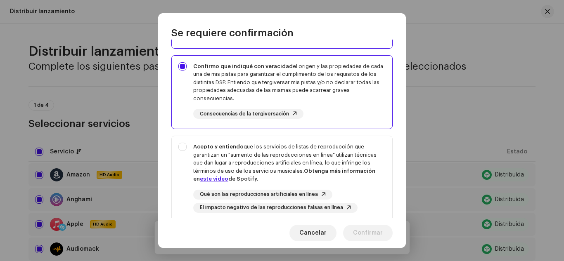
scroll to position [134, 0]
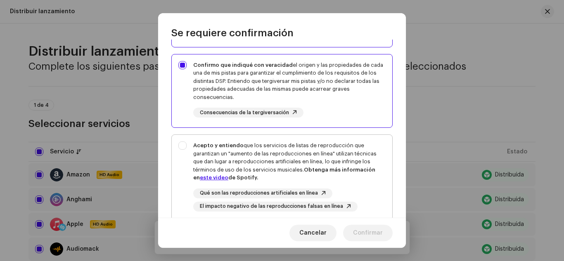
click at [264, 149] on div "Acepto y entiendo que los servicios de listas de reproducción que garantizan un…" at bounding box center [289, 162] width 192 height 40
checkbox input "true"
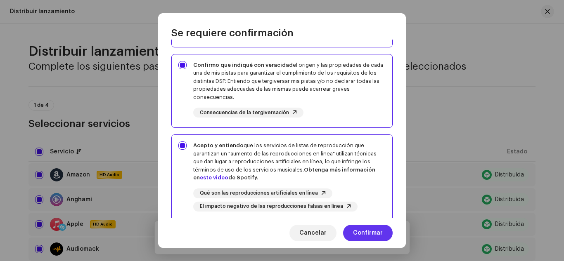
drag, startPoint x: 366, startPoint y: 229, endPoint x: 349, endPoint y: 236, distance: 19.1
click at [349, 236] on button "Confirmar" at bounding box center [368, 233] width 50 height 17
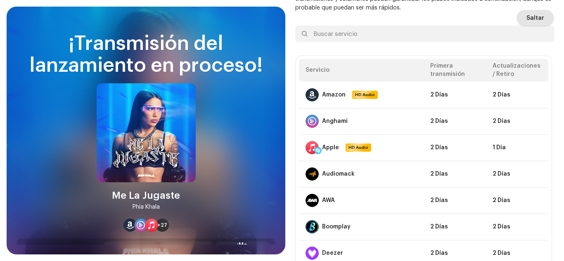
click at [540, 15] on span "Saltar" at bounding box center [535, 18] width 18 height 17
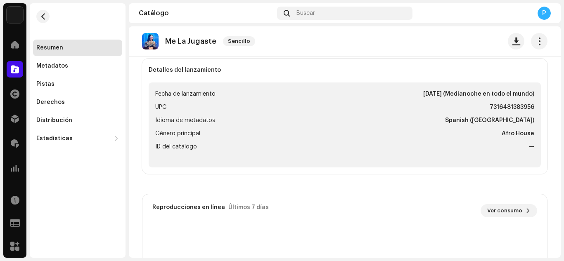
scroll to position [304, 0]
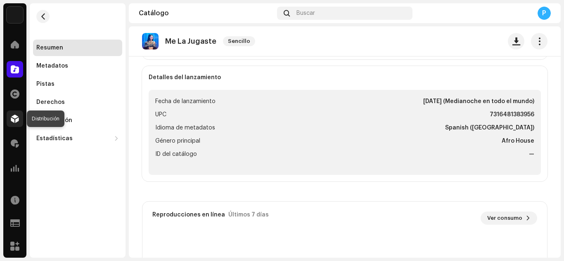
click at [17, 114] on div at bounding box center [15, 119] width 17 height 17
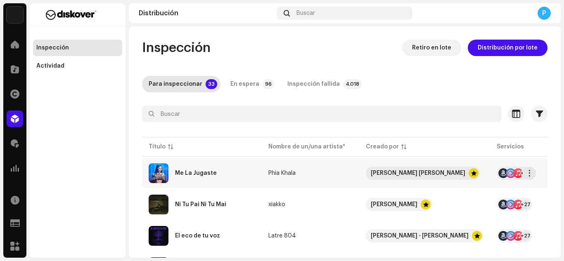
click at [182, 167] on div "Me La Jugaste" at bounding box center [202, 173] width 106 height 20
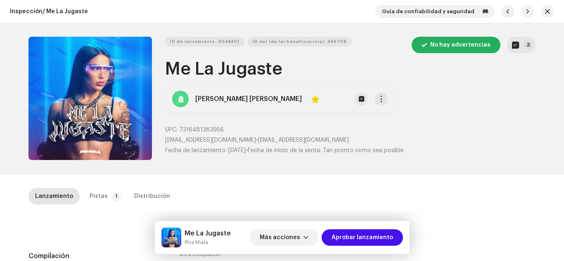
click at [95, 186] on div "Inspección / Me La Jugaste Guía de confiabilidad y seguridad ID de lanzamiento:…" at bounding box center [282, 130] width 564 height 261
click at [98, 194] on div "Pistas" at bounding box center [99, 196] width 18 height 17
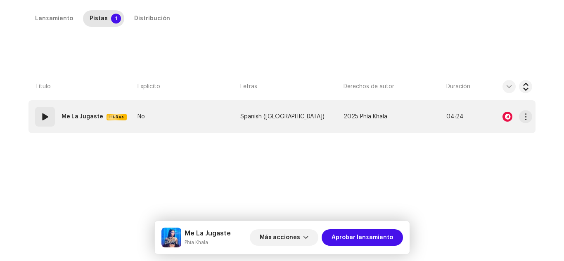
scroll to position [178, 0]
click at [503, 118] on div at bounding box center [507, 116] width 10 height 10
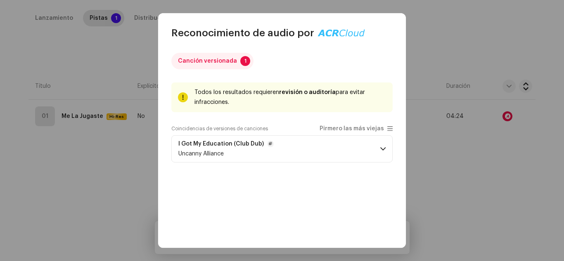
click at [357, 143] on p-accordion-header "I Got My Education (Club Dub) Uncanny Alliance" at bounding box center [281, 148] width 221 height 27
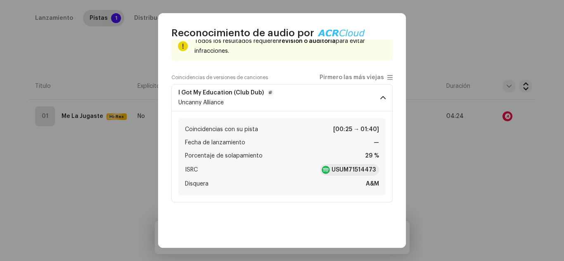
scroll to position [52, 0]
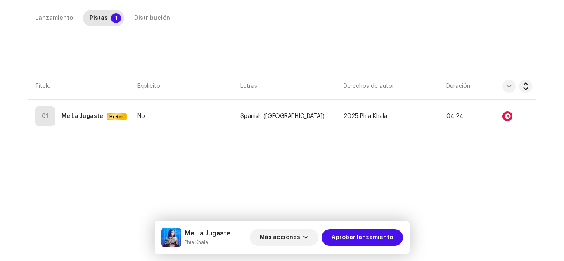
click at [456, 185] on div "Reconocimiento de audio por Canción versionada 1 Todos los resultados requieren…" at bounding box center [282, 130] width 564 height 261
click at [357, 237] on span "Aprobar lanzamiento" at bounding box center [361, 237] width 61 height 17
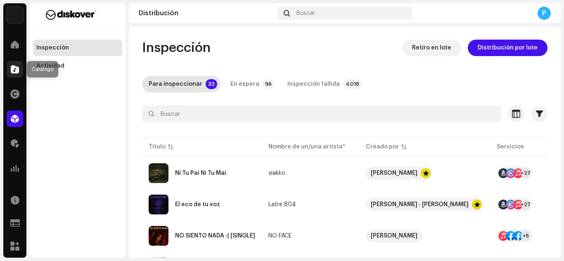
click at [12, 70] on span at bounding box center [15, 69] width 8 height 7
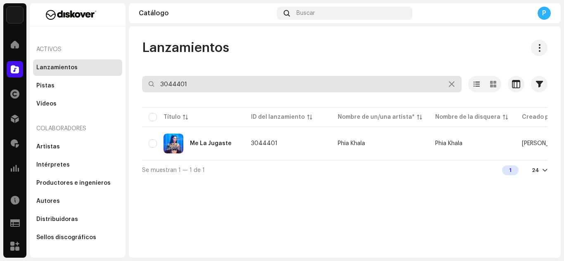
click at [195, 81] on input "3044401" at bounding box center [301, 84] width 319 height 17
paste input "928"
type input "3044928"
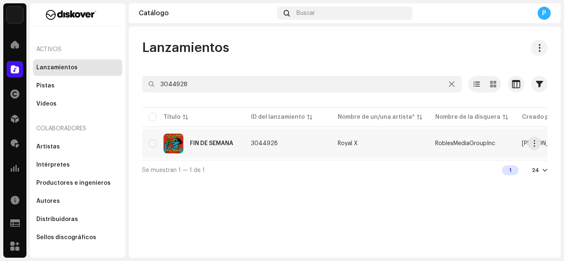
click at [202, 135] on div "FIN DE SEMANA" at bounding box center [193, 144] width 89 height 20
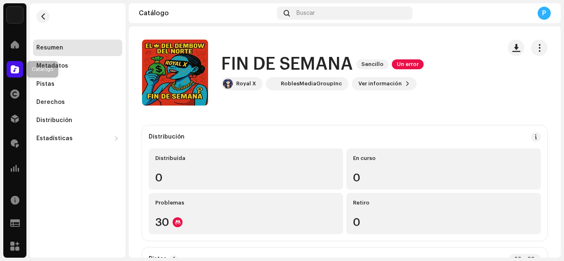
click at [21, 66] on div at bounding box center [15, 69] width 17 height 17
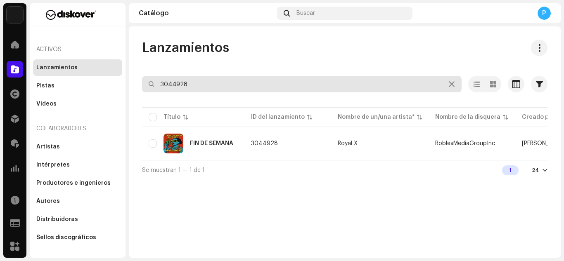
click at [221, 85] on input "3044928" at bounding box center [301, 84] width 319 height 17
paste input "8445431098776"
type input "8445431098776"
click at [221, 85] on input "8445431098776" at bounding box center [301, 84] width 319 height 17
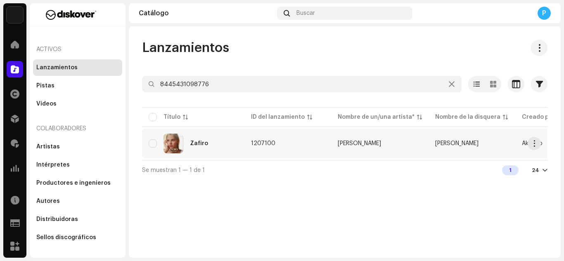
click at [212, 138] on div "Zafiro" at bounding box center [193, 144] width 89 height 20
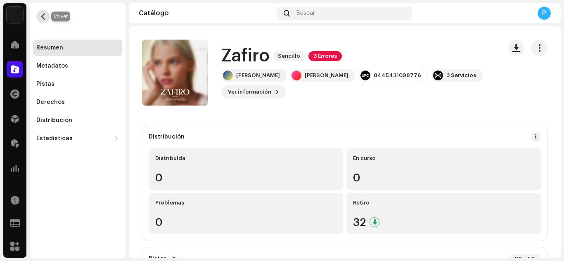
click at [39, 16] on button "button" at bounding box center [42, 16] width 13 height 13
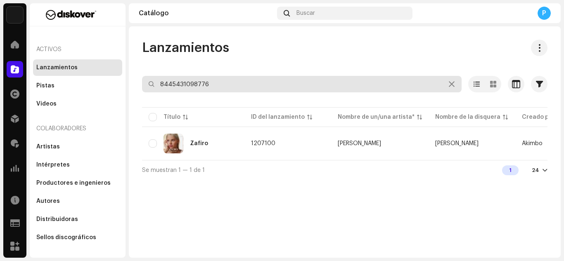
click at [233, 86] on input "8445431098776" at bounding box center [301, 84] width 319 height 17
paste input "88333"
type input "8445431088333"
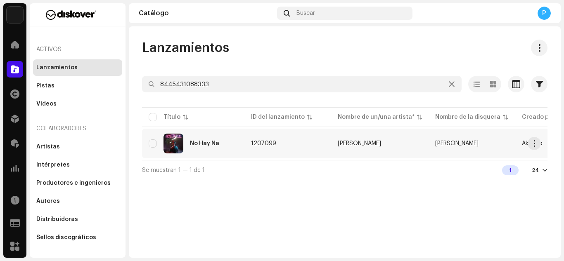
click at [216, 147] on div "No Hay Na" at bounding box center [193, 144] width 89 height 20
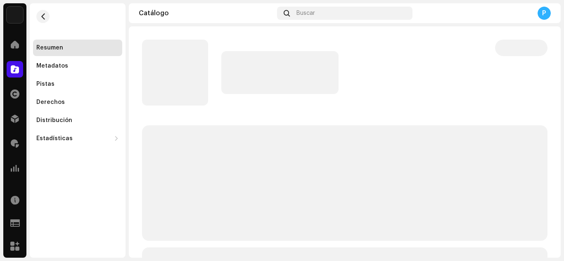
click at [216, 147] on p-skeleton at bounding box center [344, 183] width 405 height 116
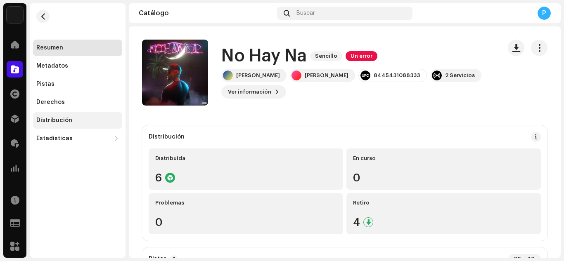
click at [76, 115] on div "Distribución" at bounding box center [77, 120] width 89 height 17
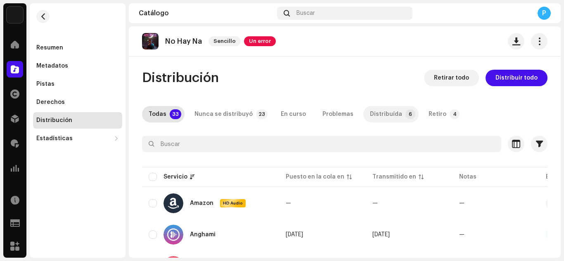
click at [383, 111] on div "Distribuída" at bounding box center [386, 114] width 32 height 17
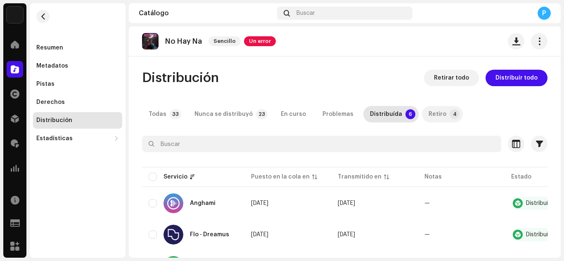
click at [433, 111] on div "Retiro" at bounding box center [437, 114] width 18 height 17
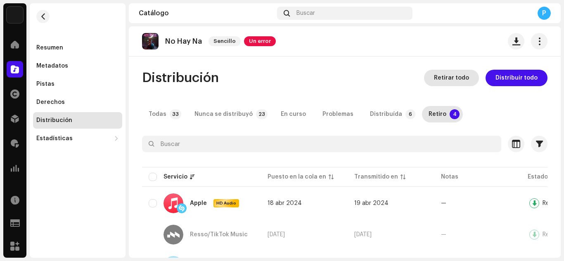
click at [447, 82] on span "Retirar todo" at bounding box center [451, 78] width 35 height 17
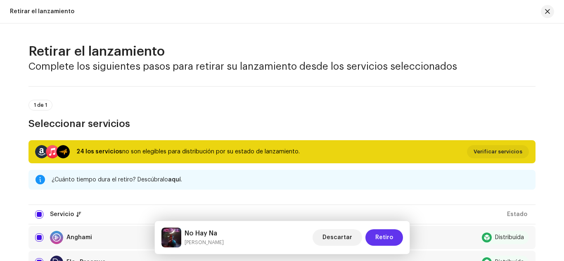
drag, startPoint x: 388, startPoint y: 233, endPoint x: 385, endPoint y: 236, distance: 4.7
click at [385, 236] on span "Retiro" at bounding box center [384, 237] width 18 height 17
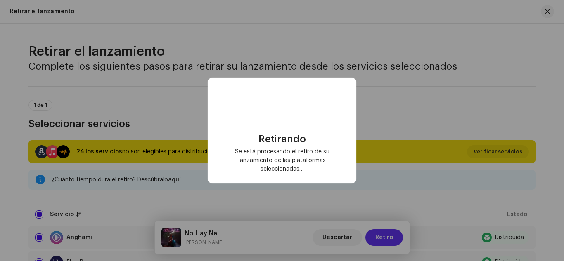
click at [385, 236] on div "Retirando Se está procesando el retiro de su lanzamiento de las plataformas sel…" at bounding box center [282, 130] width 564 height 261
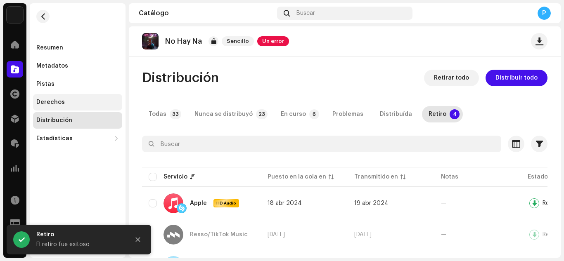
click at [49, 102] on div "Derechos" at bounding box center [50, 102] width 28 height 7
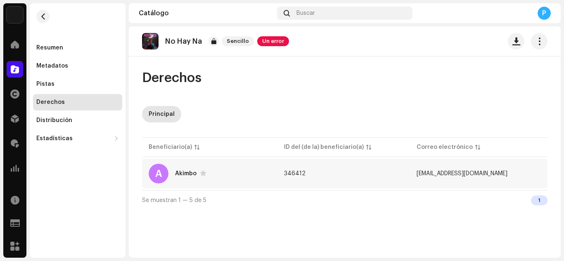
click at [191, 168] on div "A Akimbo" at bounding box center [210, 174] width 122 height 20
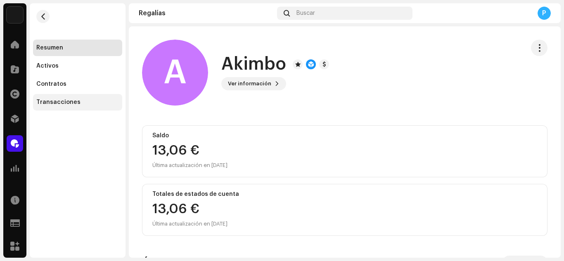
click at [55, 103] on div "Transacciones" at bounding box center [58, 102] width 44 height 7
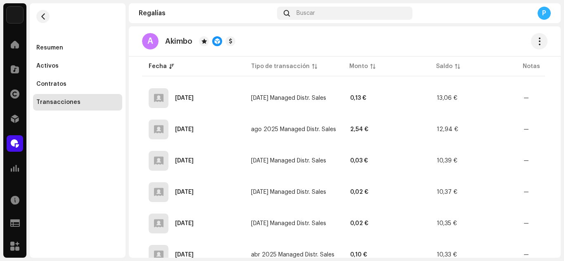
scroll to position [210, 0]
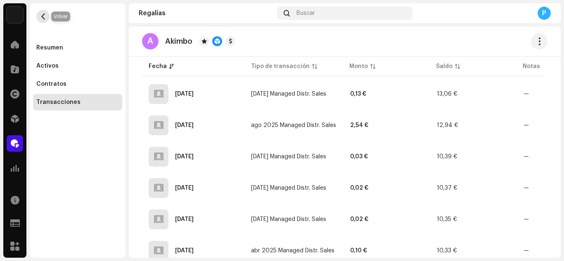
click at [39, 17] on button "button" at bounding box center [42, 16] width 13 height 13
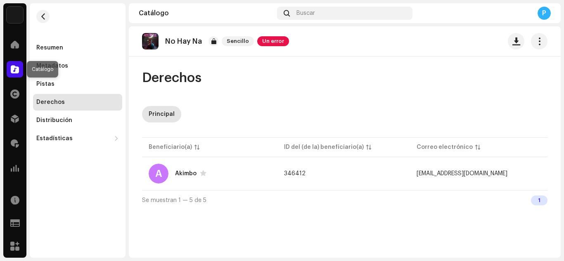
click at [21, 68] on div at bounding box center [15, 69] width 17 height 17
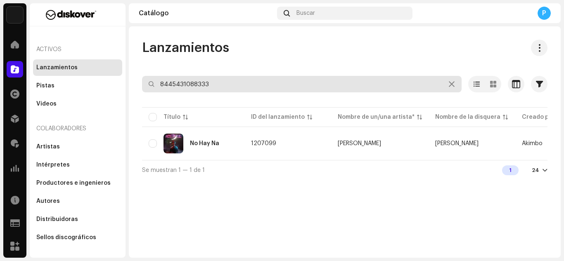
click at [256, 85] on input "8445431088333" at bounding box center [301, 84] width 319 height 17
paste input "69196"
type input "8445431069196"
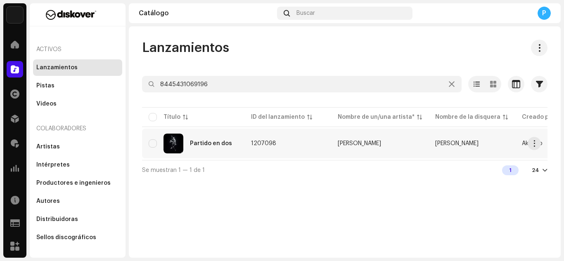
click at [215, 146] on div "Partido en dos" at bounding box center [211, 144] width 42 height 6
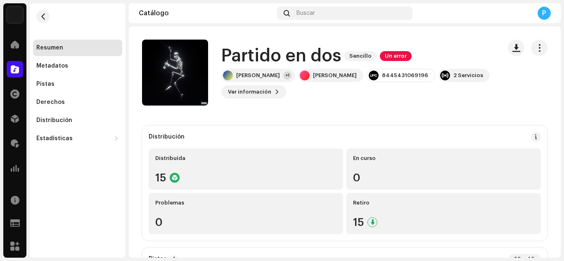
click at [70, 158] on div "Resumen Metadatos Pistas Derechos Distribución Estadísticas Consumo Participaci…" at bounding box center [78, 130] width 96 height 255
click at [68, 121] on div "Distribución" at bounding box center [54, 120] width 36 height 7
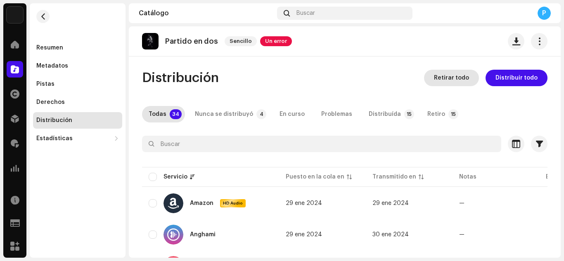
click at [451, 82] on span "Retirar todo" at bounding box center [451, 78] width 35 height 17
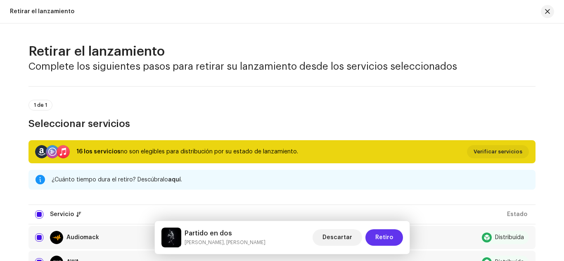
click at [383, 240] on span "Retiro" at bounding box center [384, 237] width 18 height 17
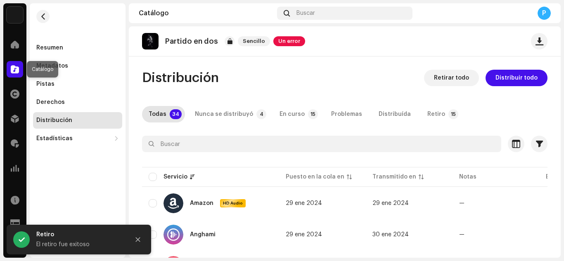
click at [14, 68] on span at bounding box center [15, 69] width 8 height 7
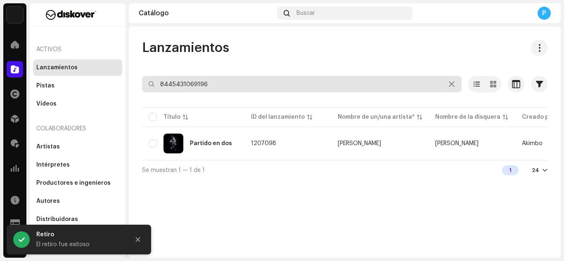
click at [224, 87] on input "8445431069196" at bounding box center [301, 84] width 319 height 17
paste input "54369"
type input "8445431054369"
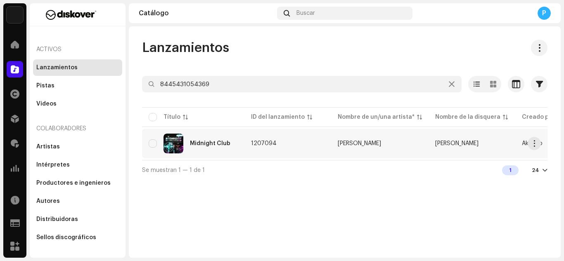
click at [223, 146] on div "Midnight Club" at bounding box center [210, 144] width 40 height 6
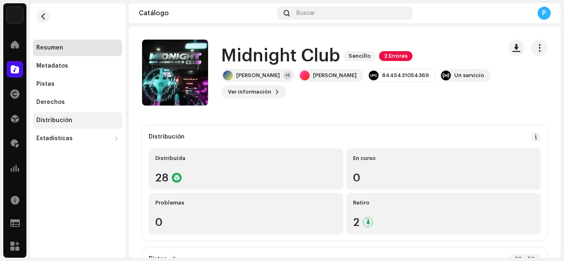
click at [66, 116] on div "Distribución" at bounding box center [77, 120] width 89 height 17
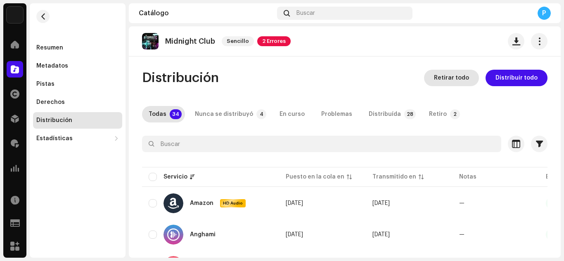
click at [453, 78] on span "Retirar todo" at bounding box center [451, 78] width 35 height 17
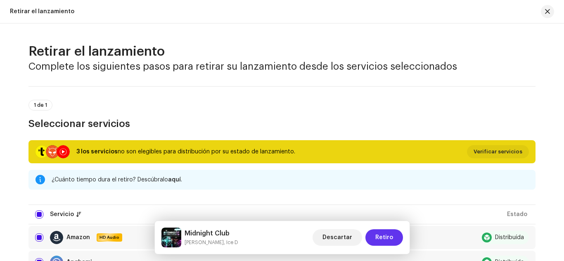
click at [383, 234] on span "Retiro" at bounding box center [384, 237] width 18 height 17
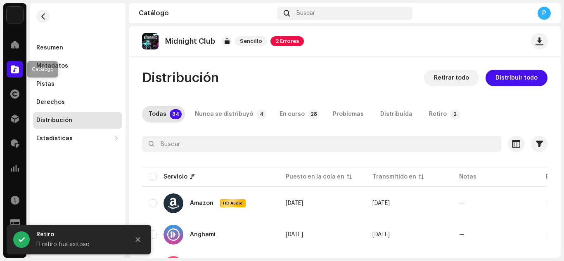
click at [12, 71] on span at bounding box center [15, 69] width 8 height 7
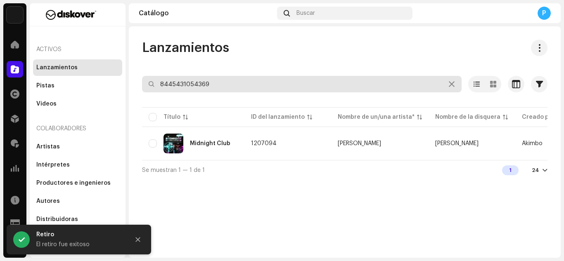
click at [227, 85] on input "8445431054369" at bounding box center [301, 84] width 319 height 17
paste input "37584"
type input "8445431037584"
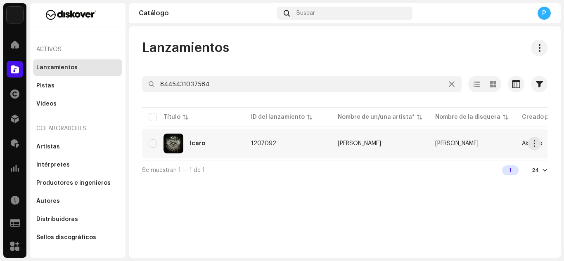
click at [206, 144] on div "Ícaro" at bounding box center [193, 144] width 89 height 20
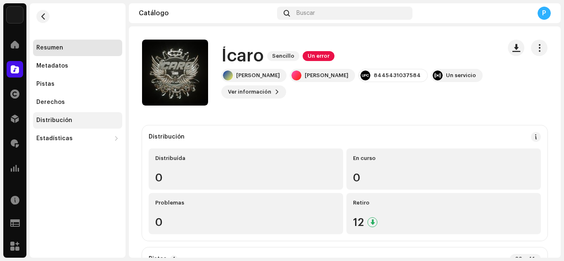
click at [60, 117] on div "Distribución" at bounding box center [77, 120] width 89 height 17
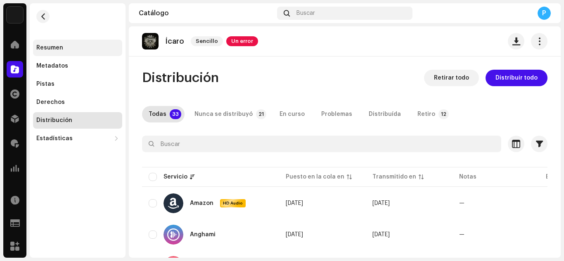
click at [58, 52] on div "Resumen" at bounding box center [77, 48] width 89 height 17
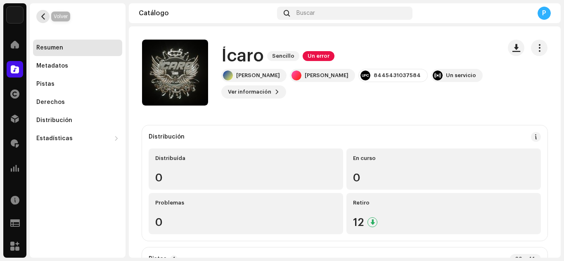
click at [40, 17] on span "button" at bounding box center [43, 16] width 6 height 7
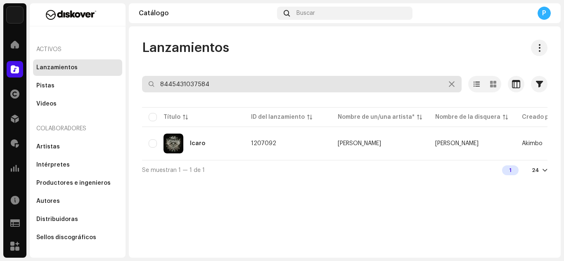
click at [229, 90] on input "8445431037584" at bounding box center [301, 84] width 319 height 17
paste input "3975"
type input "8445431033975"
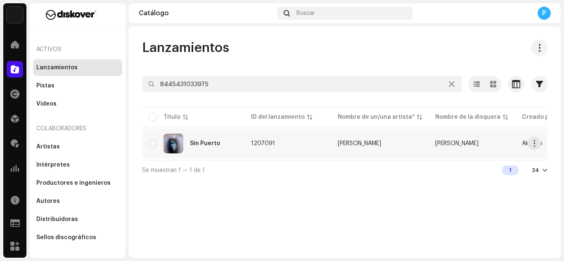
click at [218, 142] on div "Sin Puerto" at bounding box center [205, 144] width 30 height 6
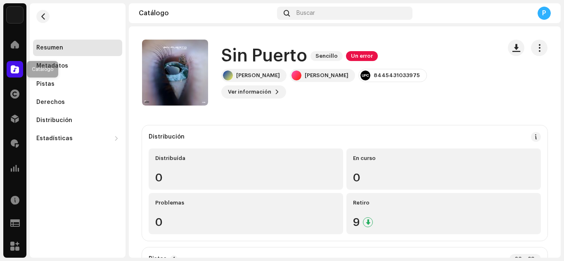
click at [12, 75] on div at bounding box center [15, 69] width 17 height 17
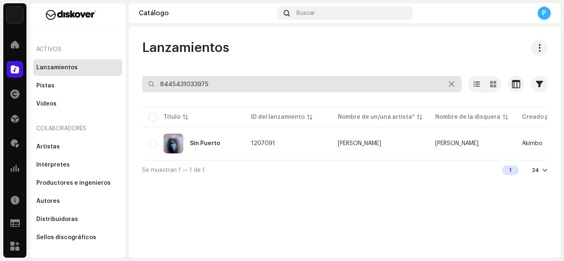
click at [241, 91] on input "8445431033975" at bounding box center [301, 84] width 319 height 17
paste input "29039"
type input "8445431029039"
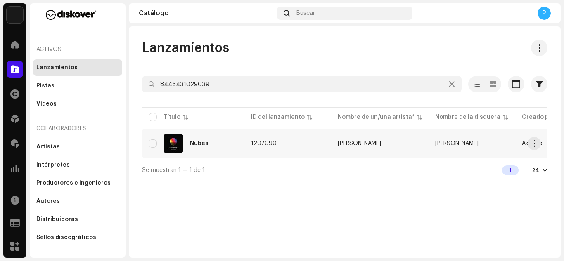
click at [210, 145] on div "Nubes" at bounding box center [193, 144] width 89 height 20
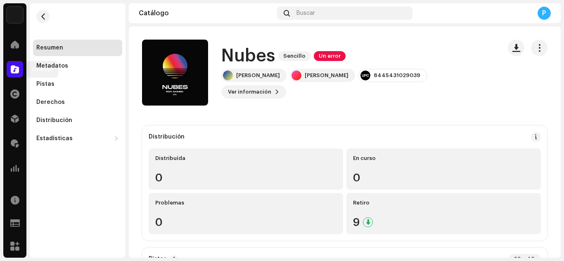
click at [14, 69] on span at bounding box center [15, 69] width 8 height 7
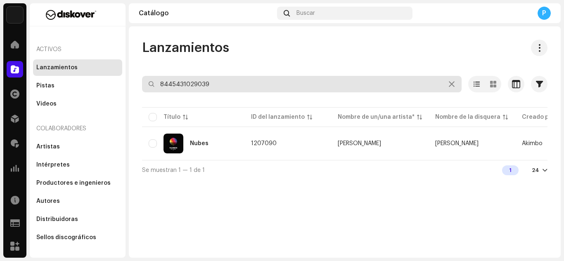
click at [216, 84] on input "8445431029039" at bounding box center [301, 84] width 319 height 17
paste input "8353"
type input "8445431028353"
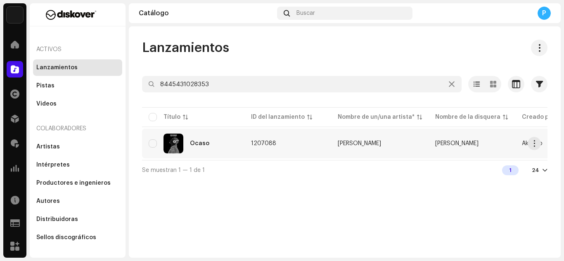
click at [198, 144] on div "Ocaso" at bounding box center [199, 144] width 19 height 6
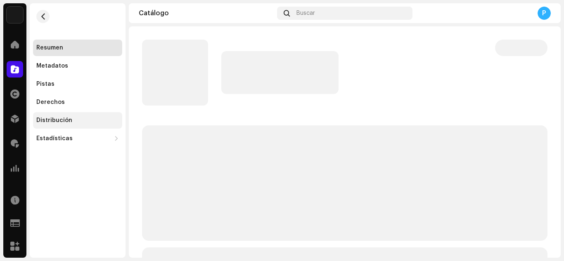
click at [75, 113] on div "Distribución" at bounding box center [77, 120] width 89 height 17
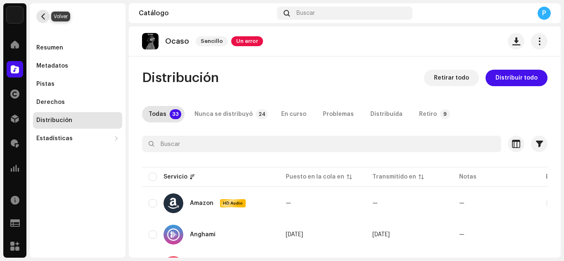
click at [47, 16] on button "button" at bounding box center [42, 16] width 13 height 13
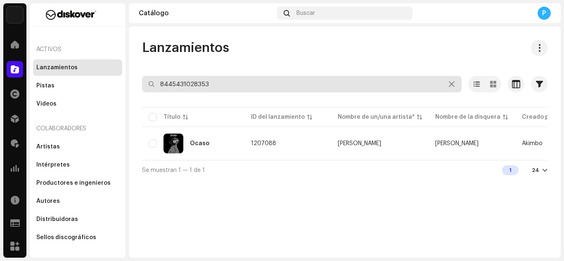
click at [236, 80] on input "8445431028353" at bounding box center [301, 84] width 319 height 17
paste input "4652"
type input "8445431024652"
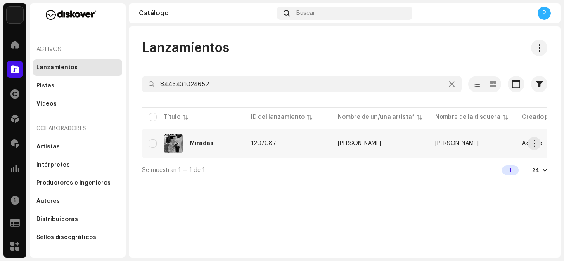
click at [203, 139] on div "Miradas" at bounding box center [193, 144] width 89 height 20
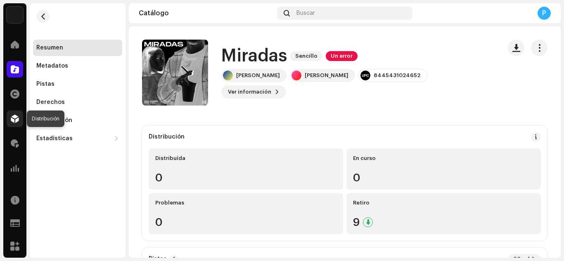
click at [14, 121] on span at bounding box center [15, 119] width 8 height 7
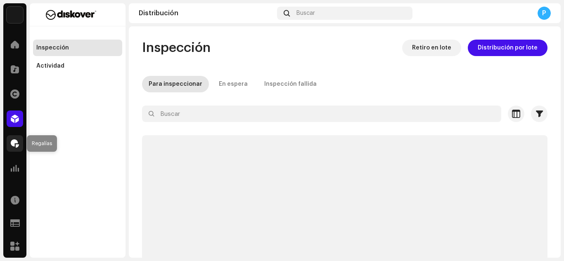
click at [17, 145] on span at bounding box center [15, 143] width 8 height 7
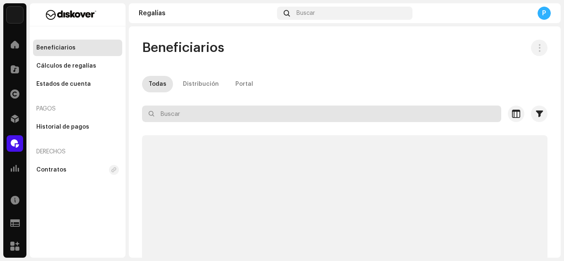
click at [182, 116] on input "text" at bounding box center [321, 114] width 359 height 17
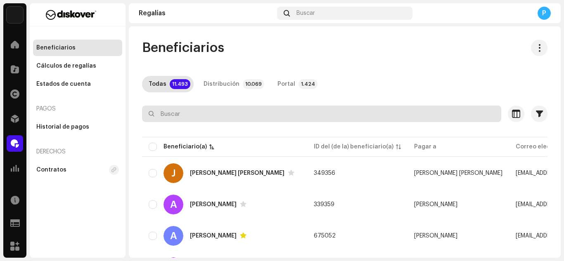
paste input "[EMAIL_ADDRESS][DOMAIN_NAME]"
type input "[EMAIL_ADDRESS][DOMAIN_NAME]"
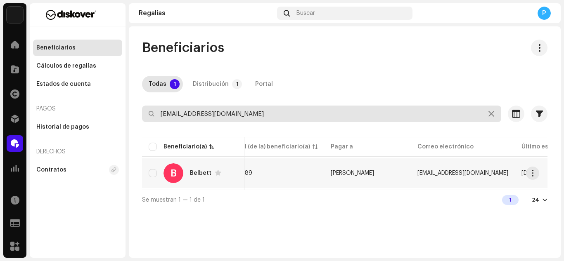
scroll to position [0, 19]
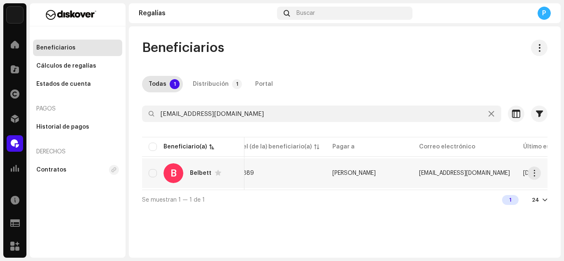
drag, startPoint x: 378, startPoint y: 175, endPoint x: 325, endPoint y: 177, distance: 53.7
click at [326, 177] on td "[PERSON_NAME]" at bounding box center [369, 173] width 87 height 30
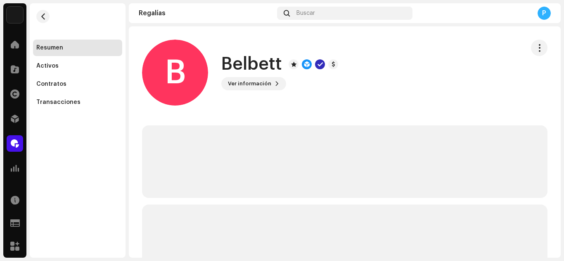
click at [47, 7] on re-m-nav-back at bounding box center [43, 21] width 20 height 36
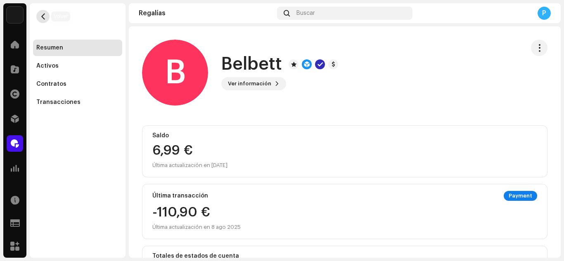
click at [46, 13] on button "button" at bounding box center [42, 16] width 13 height 13
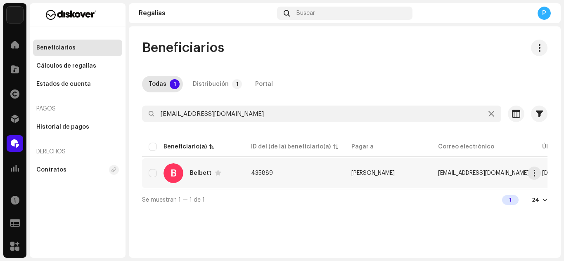
drag, startPoint x: 402, startPoint y: 170, endPoint x: 349, endPoint y: 175, distance: 53.1
click at [349, 175] on td "[PERSON_NAME]" at bounding box center [388, 173] width 87 height 30
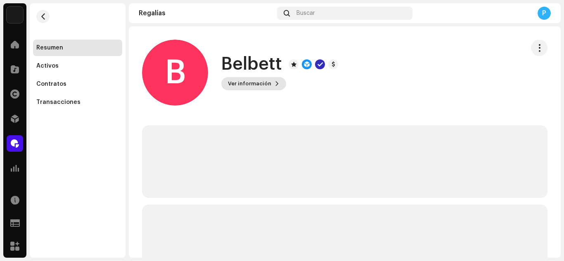
click at [263, 86] on span "Ver información" at bounding box center [249, 84] width 43 height 17
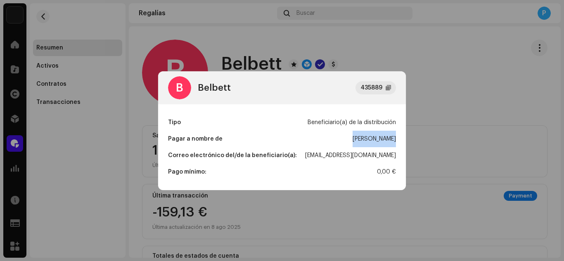
drag, startPoint x: 348, startPoint y: 142, endPoint x: 405, endPoint y: 143, distance: 56.5
click at [405, 143] on div "Tipo Beneficiario(a) de la distribución Pagar a nombre de [PERSON_NAME] Correo …" at bounding box center [282, 147] width 248 height 86
copy div "[PERSON_NAME]"
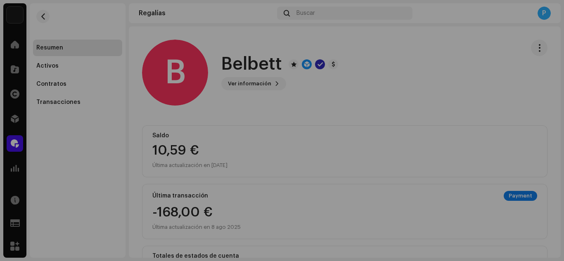
click at [52, 179] on div "B Belbett 435889 Tipo Beneficiario(a) de la distribución Pagar a nombre de [PER…" at bounding box center [282, 130] width 564 height 261
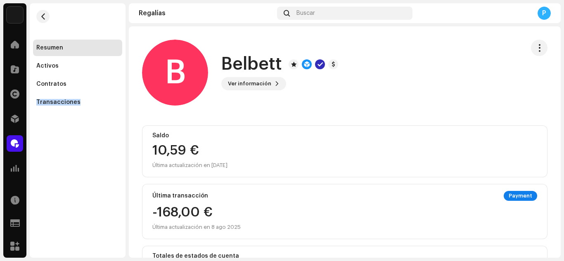
click at [52, 179] on div "Resumen Activos Contratos Transacciones" at bounding box center [78, 130] width 96 height 255
click at [14, 70] on span at bounding box center [15, 69] width 8 height 7
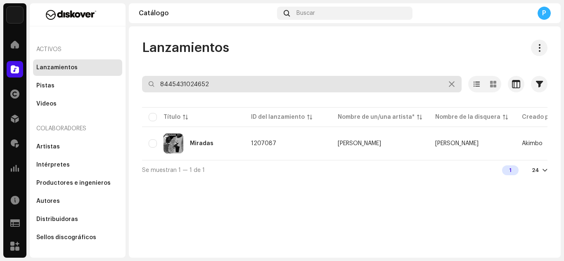
click at [234, 87] on input "8445431024652" at bounding box center [301, 84] width 319 height 17
paste input "3044167"
type input "3044167"
